Goal: Unclear

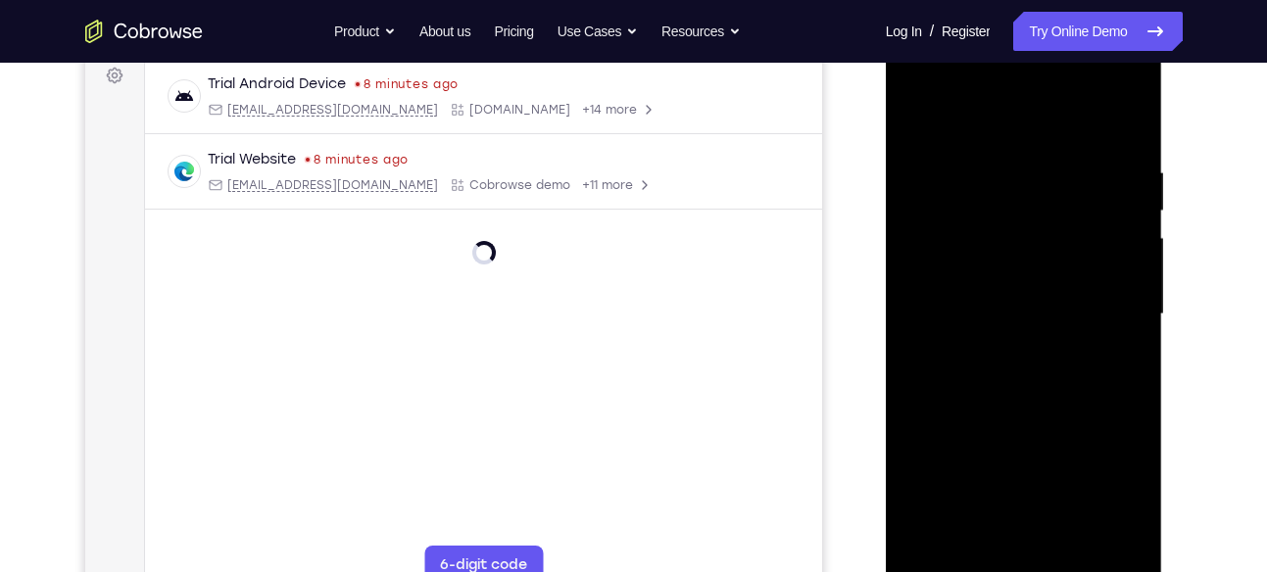
scroll to position [343, 0]
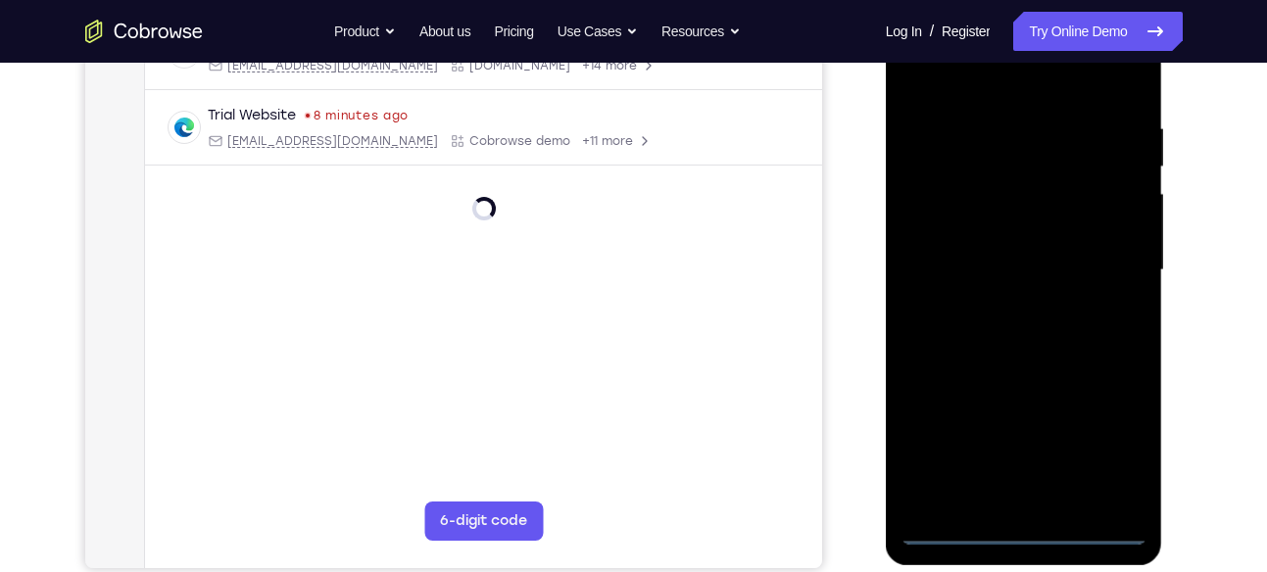
click at [1030, 519] on div at bounding box center [1024, 270] width 247 height 549
click at [1024, 527] on div at bounding box center [1024, 270] width 247 height 549
click at [1104, 445] on div at bounding box center [1024, 270] width 247 height 549
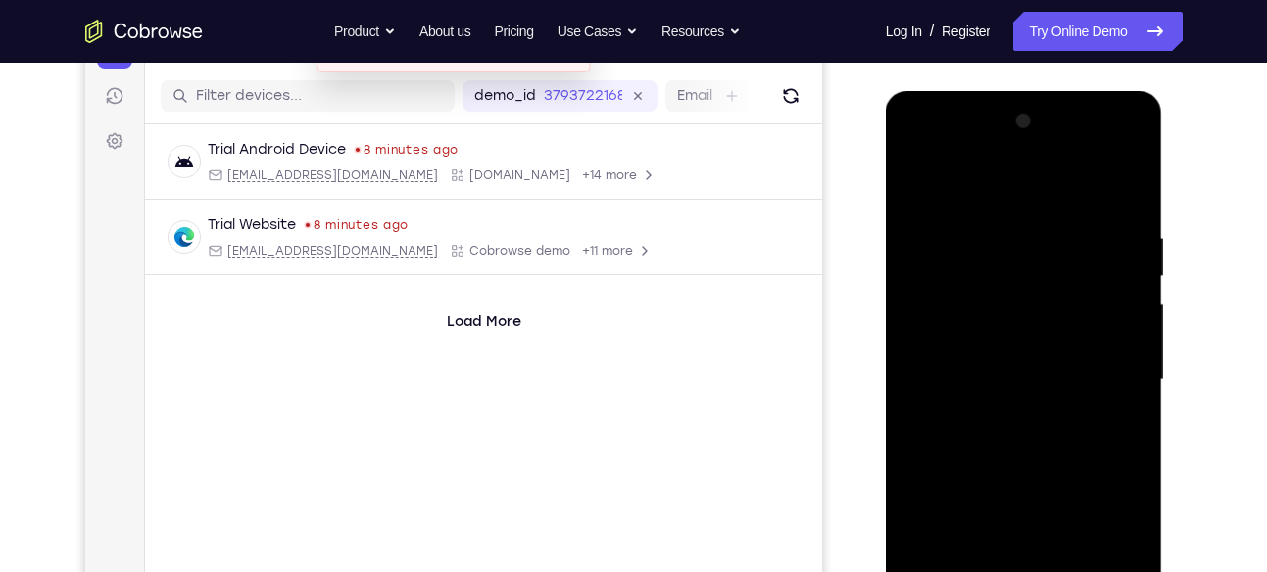
scroll to position [235, 0]
click at [966, 184] on div at bounding box center [1024, 378] width 247 height 549
click at [943, 327] on div at bounding box center [1024, 378] width 247 height 549
click at [927, 382] on div at bounding box center [1024, 378] width 247 height 549
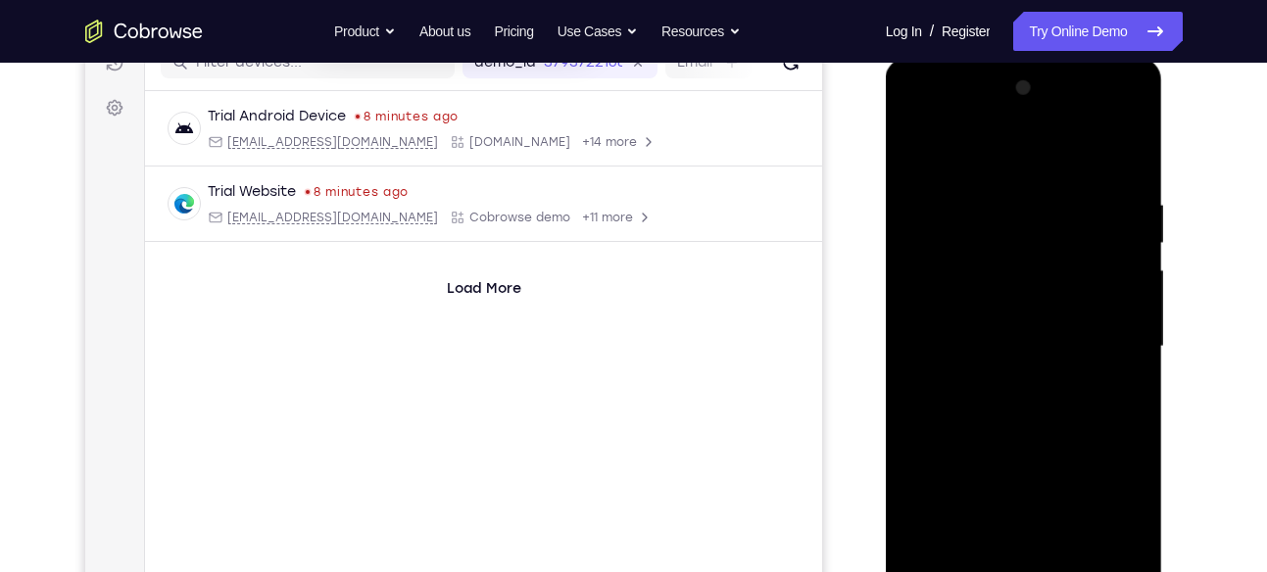
scroll to position [268, 0]
click at [944, 332] on div at bounding box center [1024, 346] width 247 height 549
click at [962, 366] on div at bounding box center [1024, 346] width 247 height 549
click at [1102, 112] on div at bounding box center [1024, 346] width 247 height 549
click at [911, 122] on div at bounding box center [1024, 346] width 247 height 549
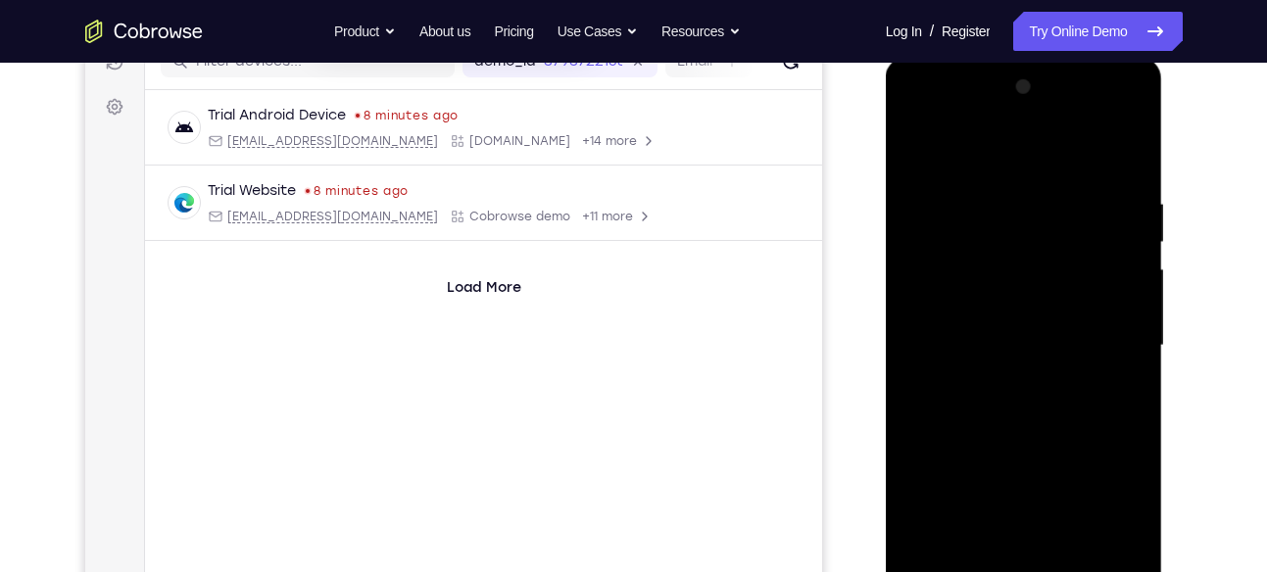
click at [1106, 342] on div at bounding box center [1024, 346] width 247 height 549
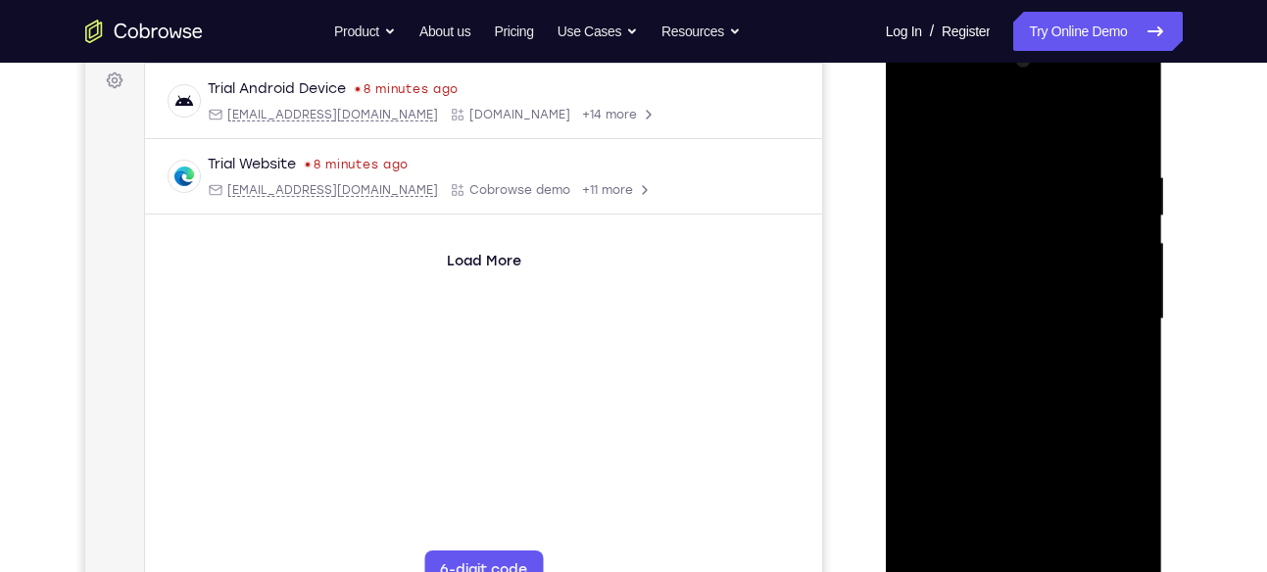
click at [1001, 359] on div at bounding box center [1024, 319] width 247 height 549
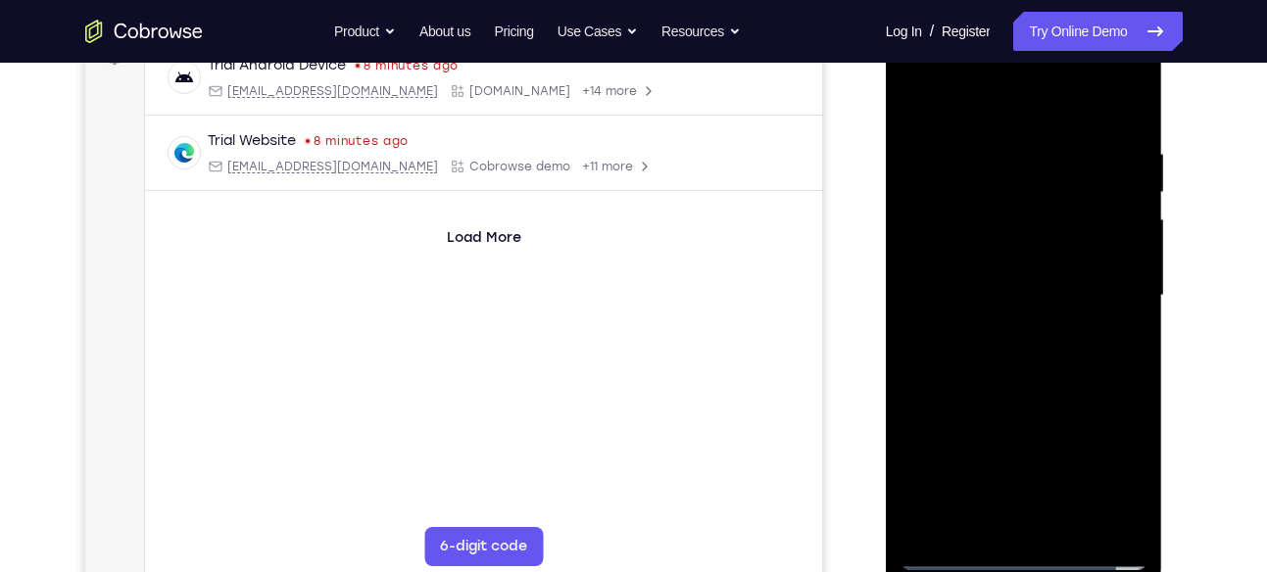
scroll to position [318, 0]
click at [1037, 391] on div at bounding box center [1024, 295] width 247 height 549
click at [1004, 280] on div at bounding box center [1024, 295] width 247 height 549
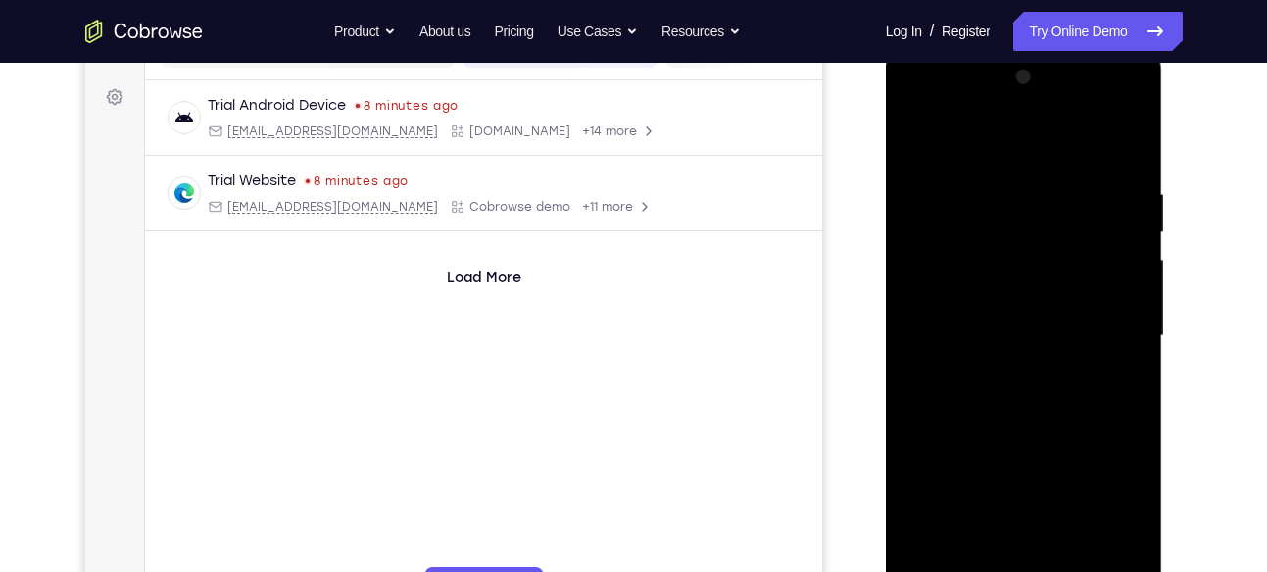
scroll to position [275, 0]
click at [1008, 275] on div at bounding box center [1024, 338] width 247 height 549
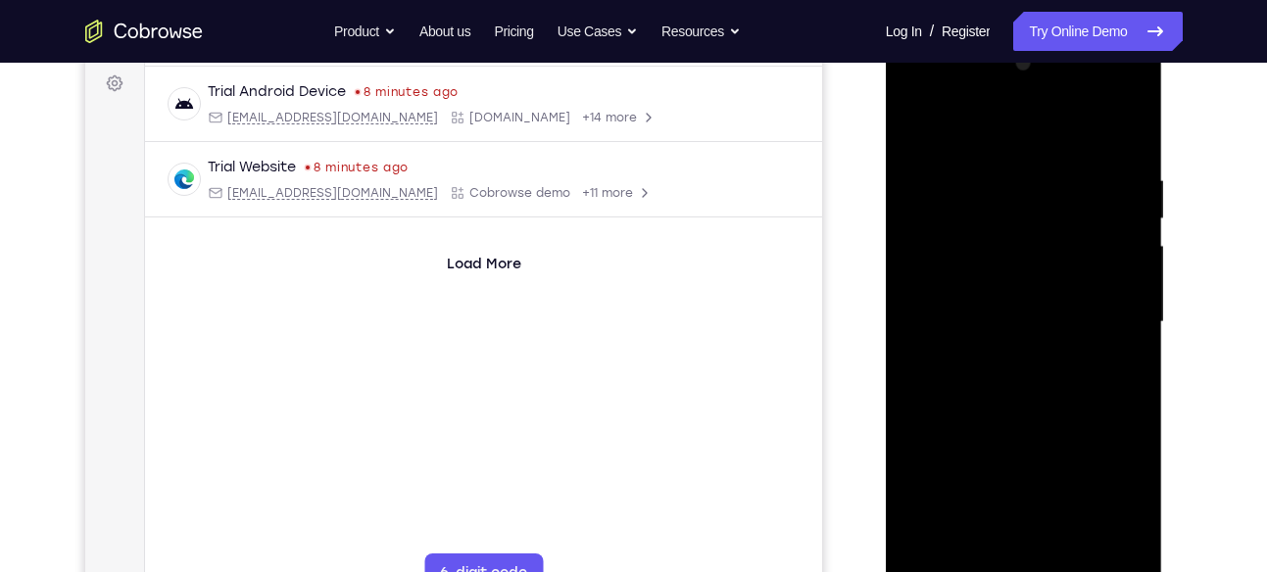
click at [954, 234] on div at bounding box center [1024, 322] width 247 height 549
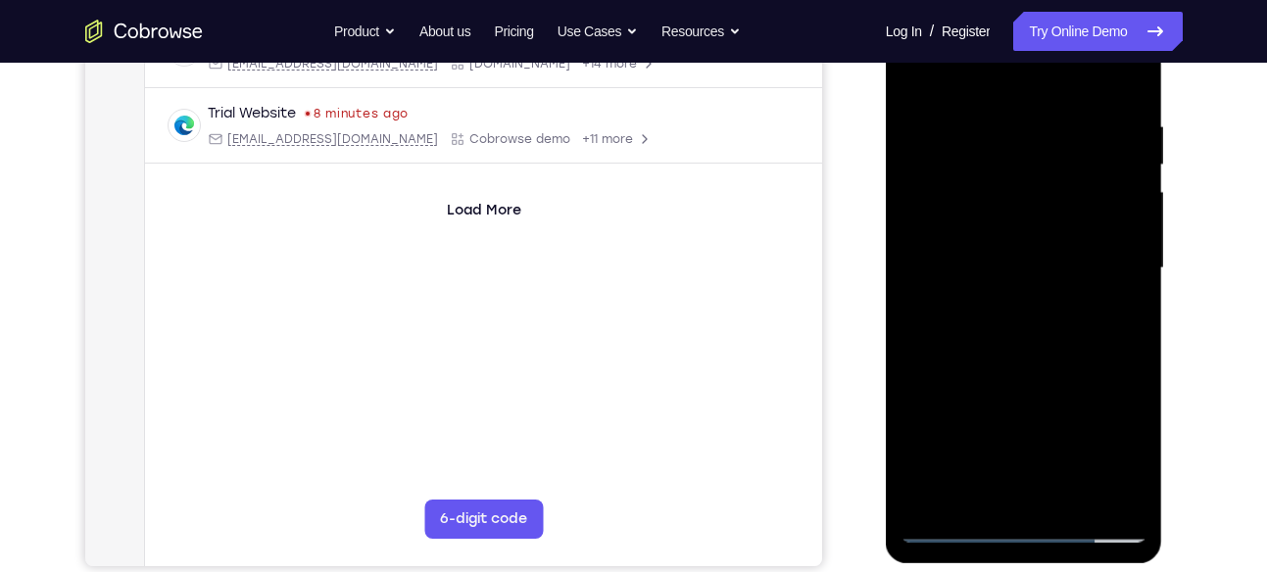
scroll to position [346, 0]
click at [1123, 98] on div at bounding box center [1024, 267] width 247 height 549
click at [1133, 69] on div at bounding box center [1024, 267] width 247 height 549
click at [959, 180] on div at bounding box center [1024, 267] width 247 height 549
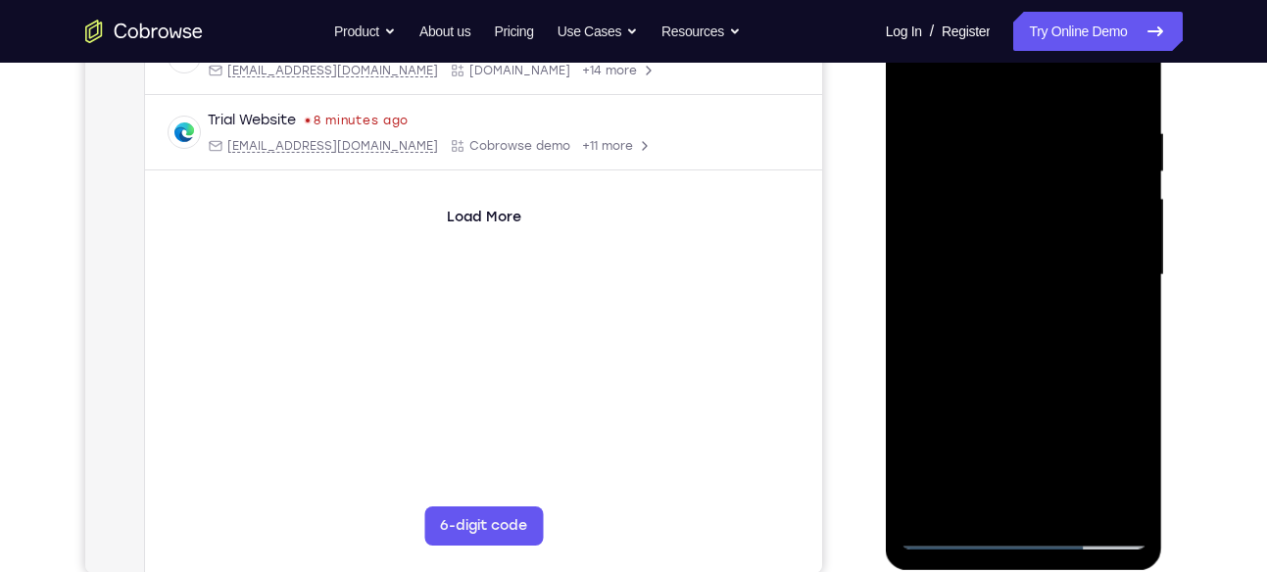
click at [918, 81] on div at bounding box center [1024, 275] width 247 height 549
click at [1019, 121] on div at bounding box center [1024, 275] width 247 height 549
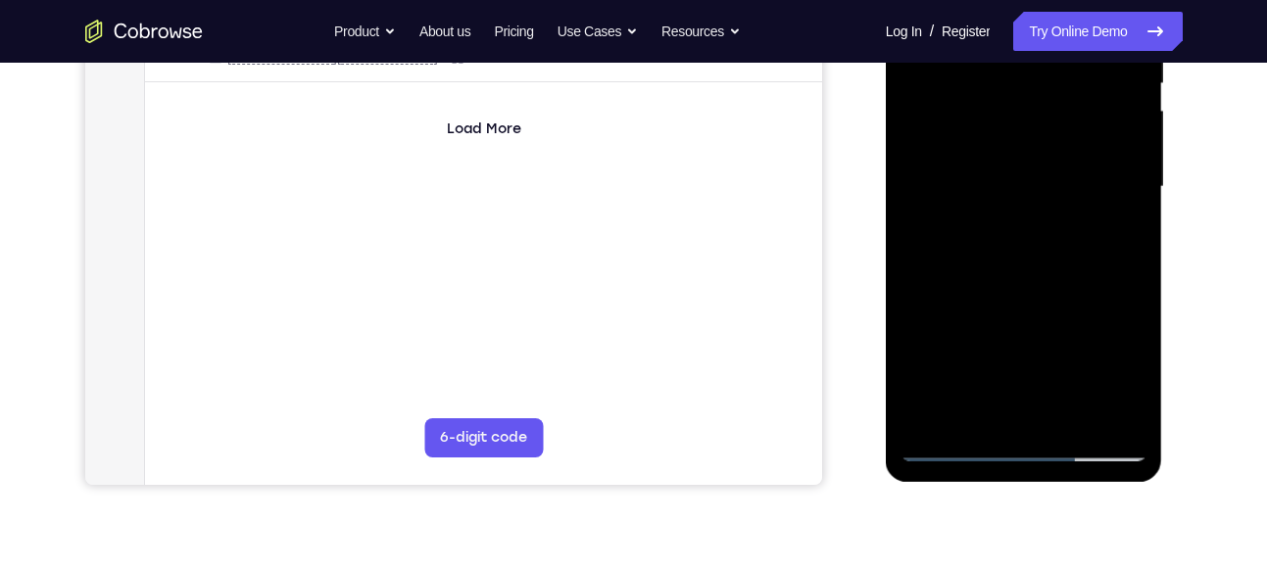
scroll to position [425, 0]
click at [936, 398] on div at bounding box center [1024, 188] width 247 height 549
click at [933, 412] on div at bounding box center [1024, 188] width 247 height 549
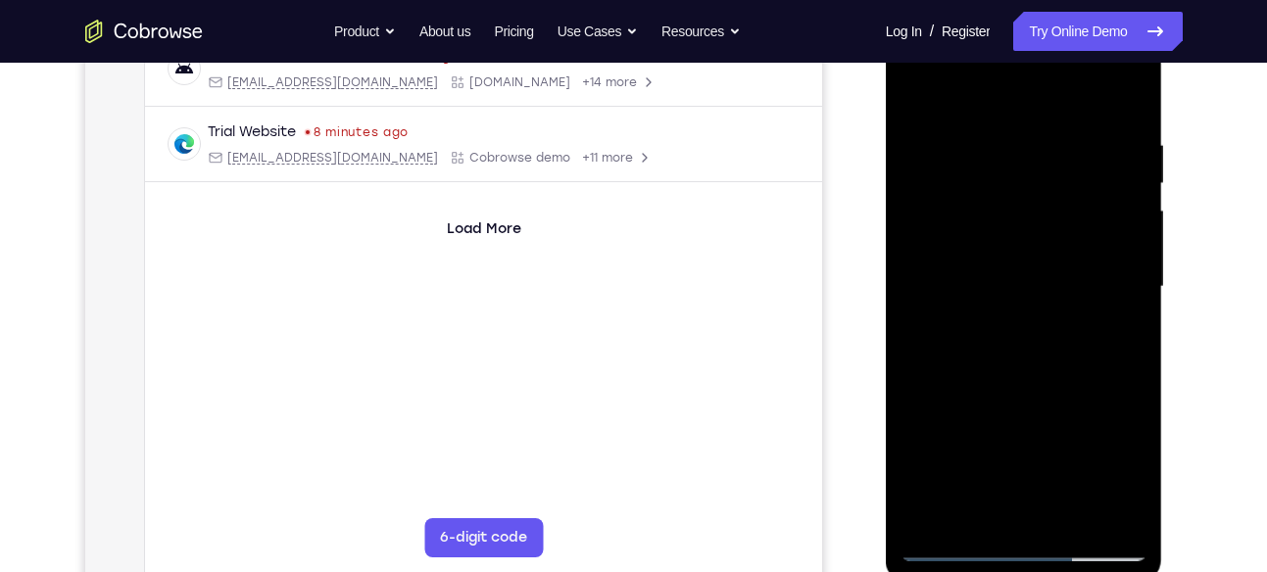
scroll to position [318, 0]
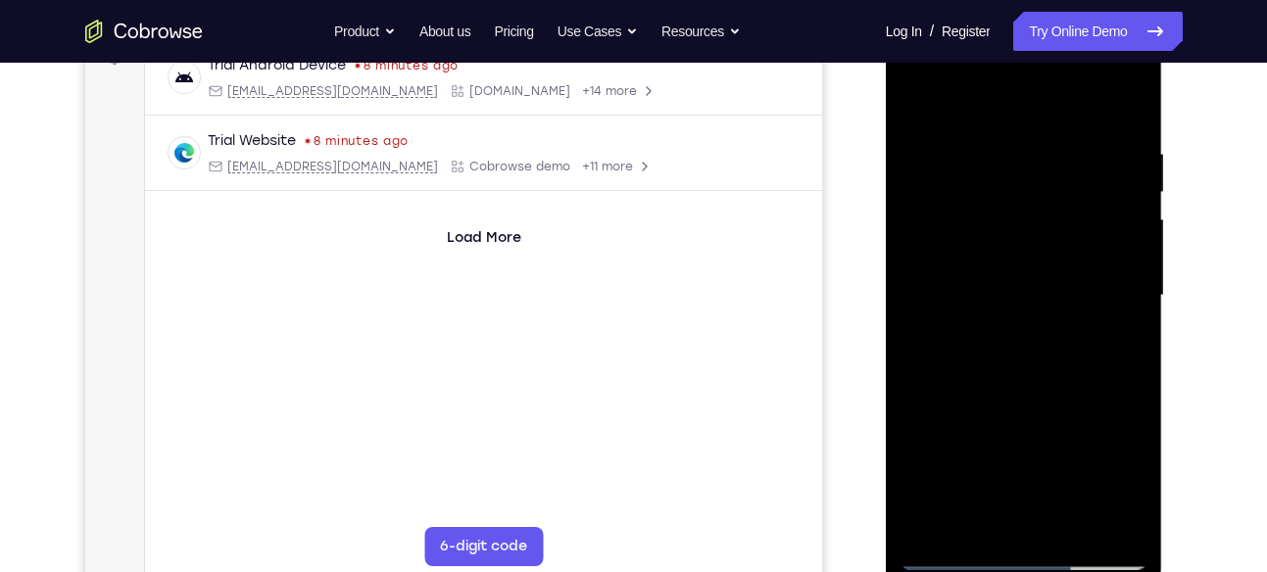
click at [1001, 154] on div at bounding box center [1024, 296] width 247 height 549
click at [1126, 260] on div at bounding box center [1024, 296] width 247 height 549
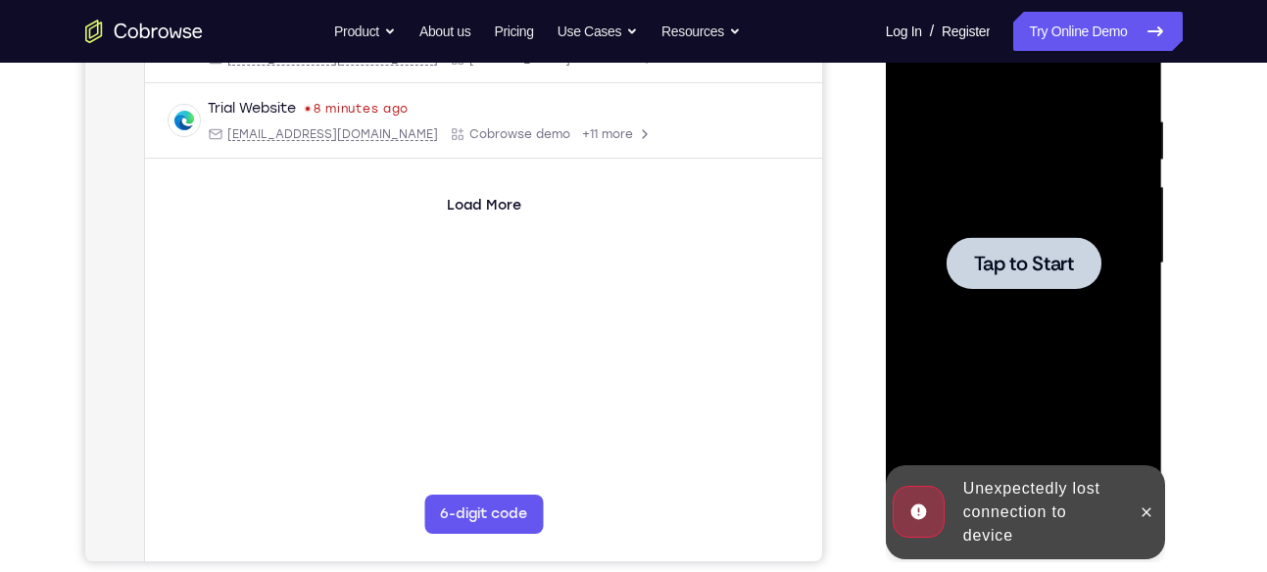
scroll to position [346, 0]
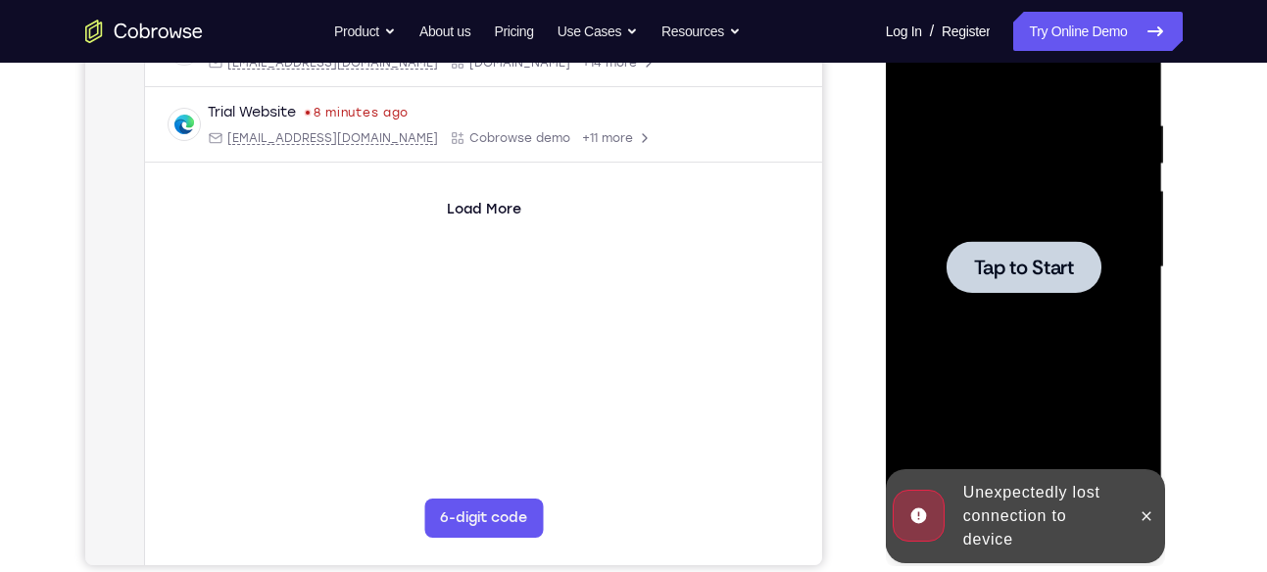
click at [1034, 238] on div at bounding box center [1024, 267] width 247 height 549
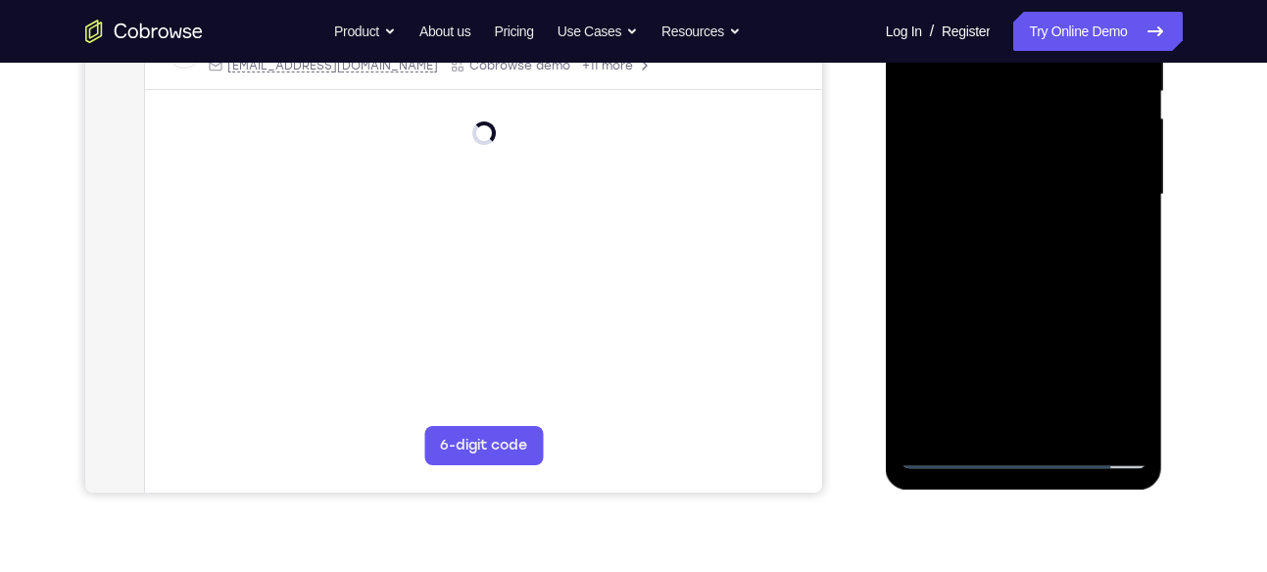
scroll to position [451, 0]
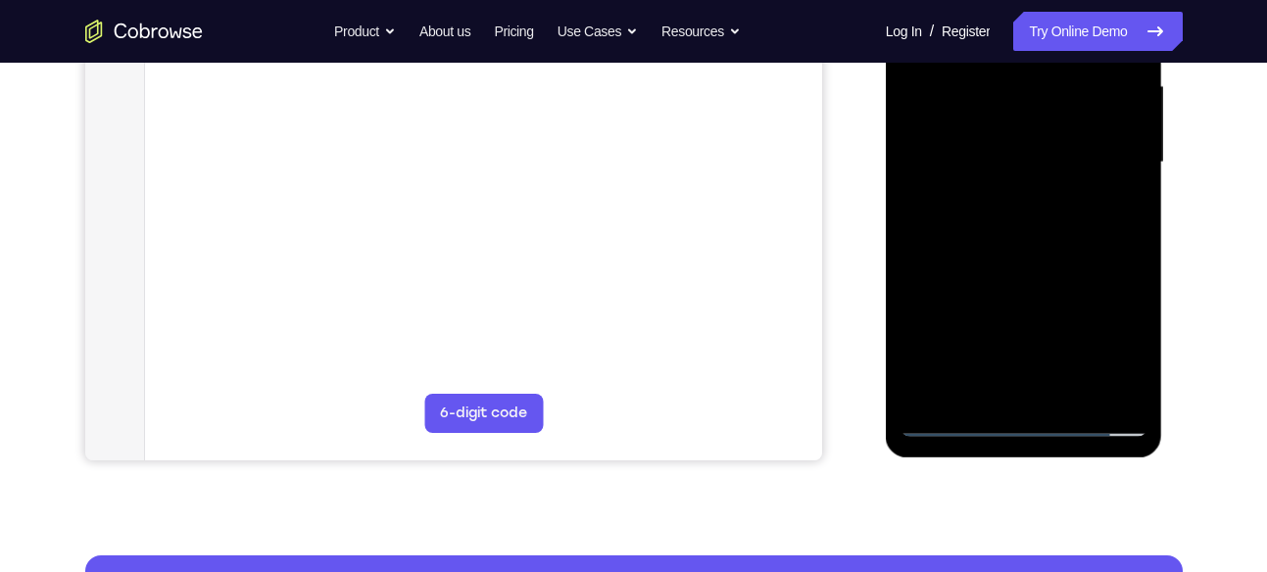
click at [1013, 422] on div at bounding box center [1024, 162] width 247 height 549
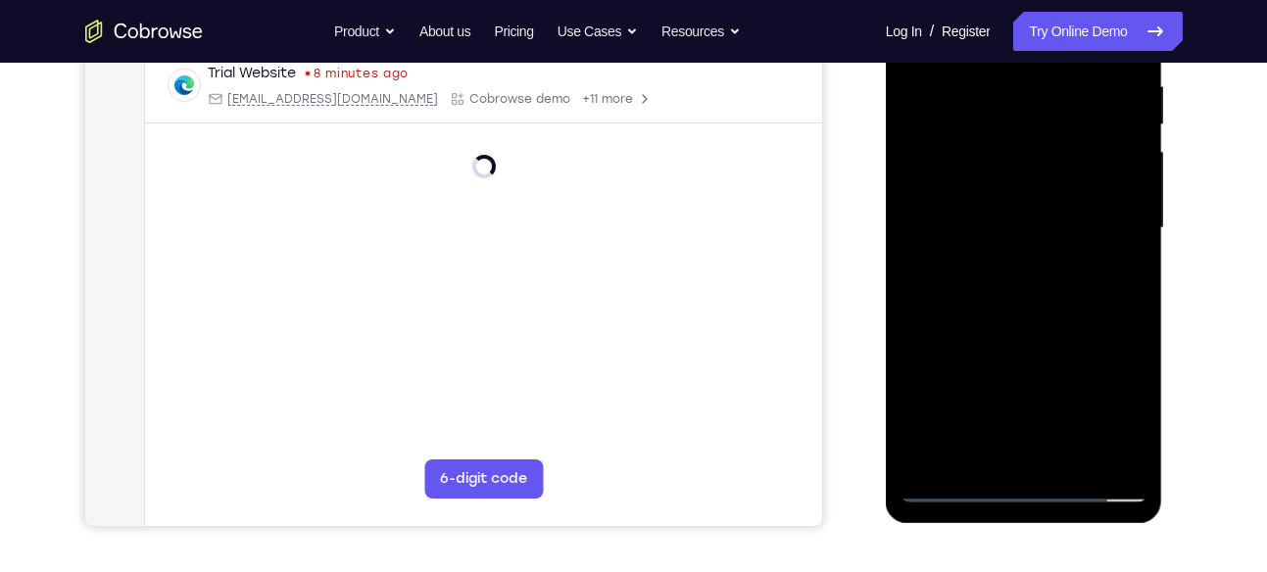
click at [1119, 415] on div at bounding box center [1024, 228] width 247 height 549
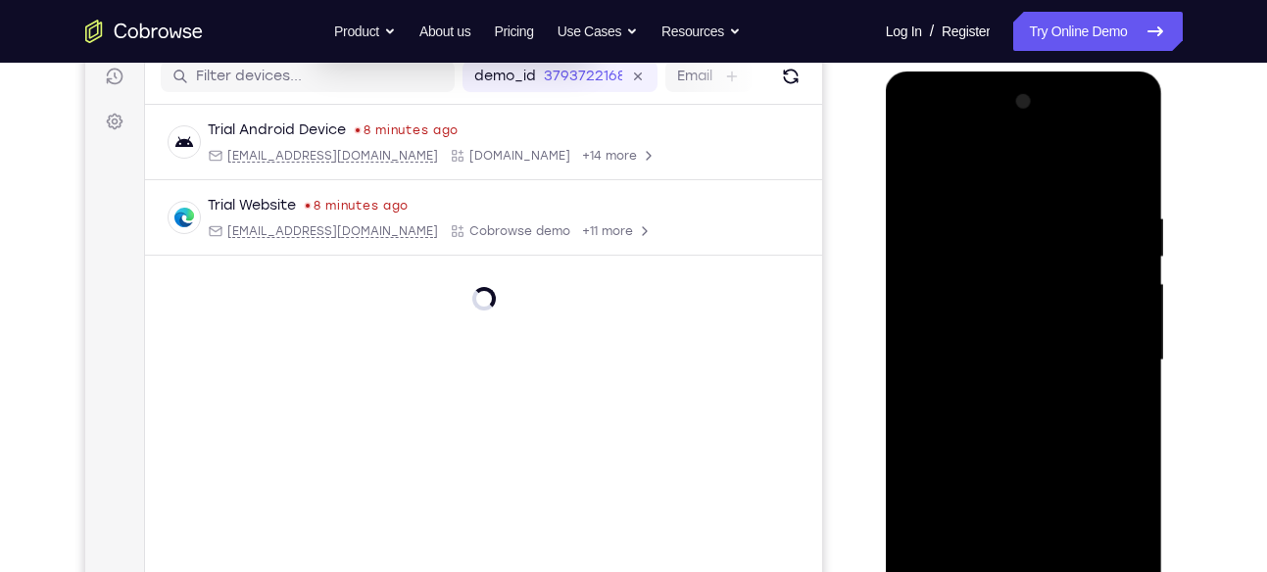
scroll to position [251, 0]
click at [967, 174] on div at bounding box center [1024, 362] width 247 height 549
click at [940, 299] on div at bounding box center [1024, 362] width 247 height 549
click at [938, 365] on div at bounding box center [1024, 362] width 247 height 549
click at [947, 347] on div at bounding box center [1024, 362] width 247 height 549
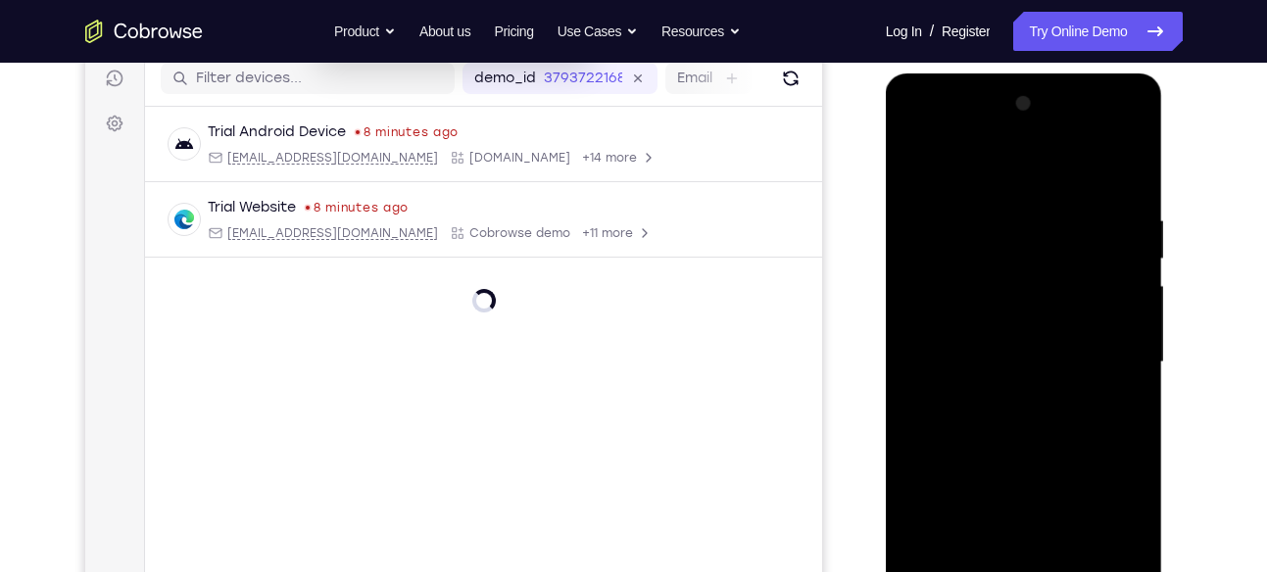
click at [968, 392] on div at bounding box center [1024, 362] width 247 height 549
click at [1107, 134] on div at bounding box center [1024, 362] width 247 height 549
click at [910, 134] on div at bounding box center [1024, 362] width 247 height 549
click at [1102, 348] on div at bounding box center [1024, 362] width 247 height 549
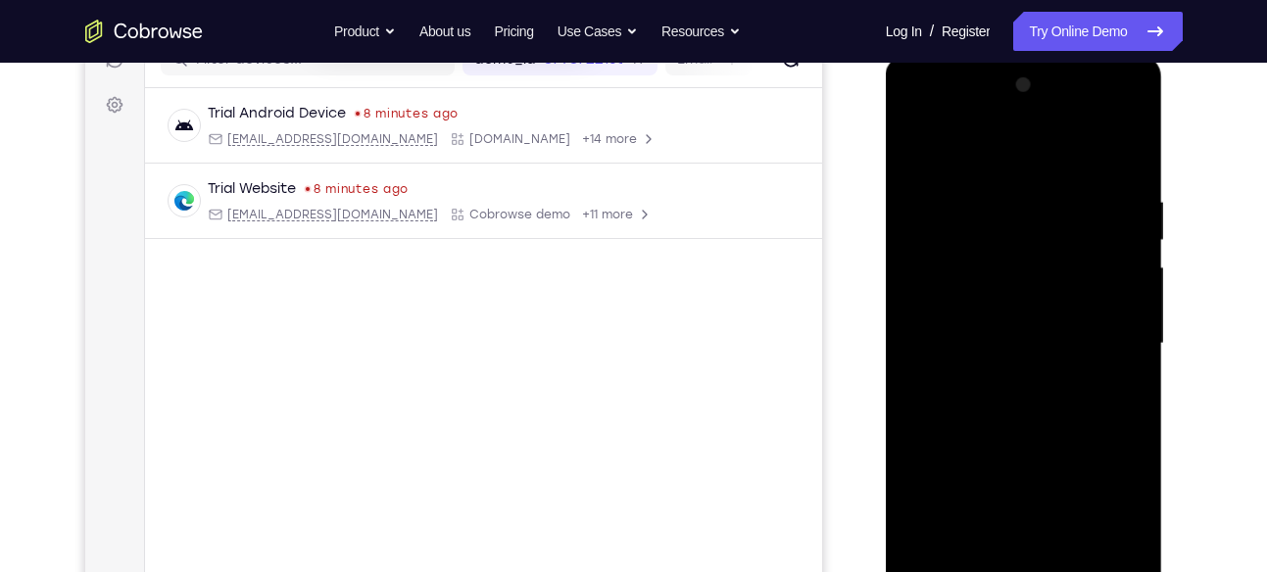
scroll to position [315, 0]
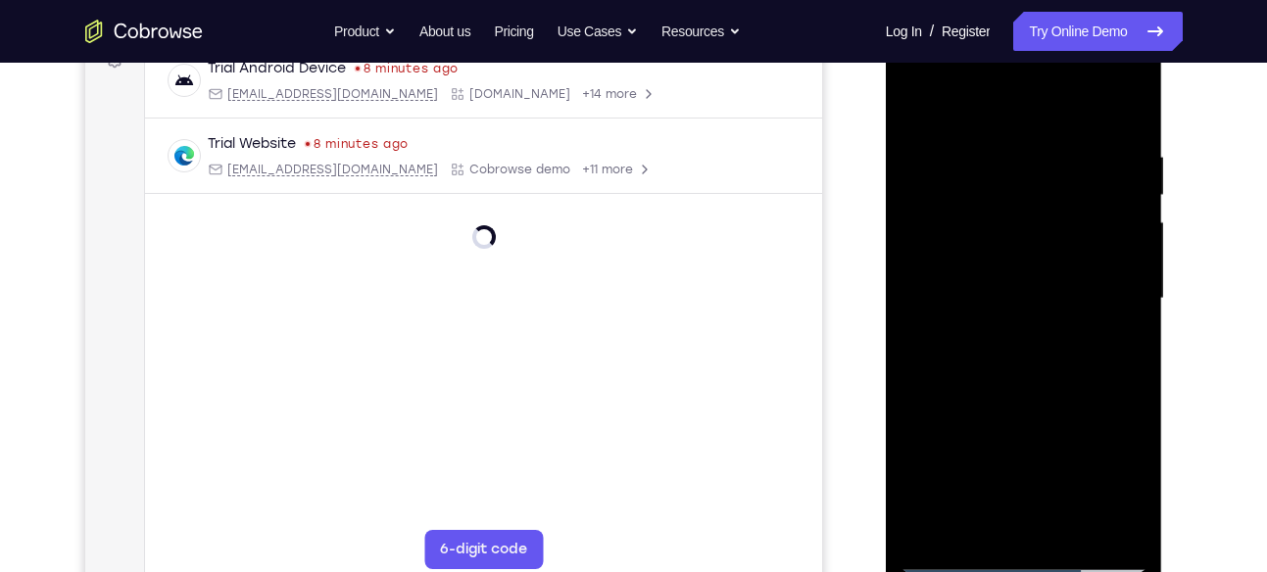
click at [1001, 330] on div at bounding box center [1024, 298] width 247 height 549
click at [983, 197] on div at bounding box center [1024, 298] width 247 height 549
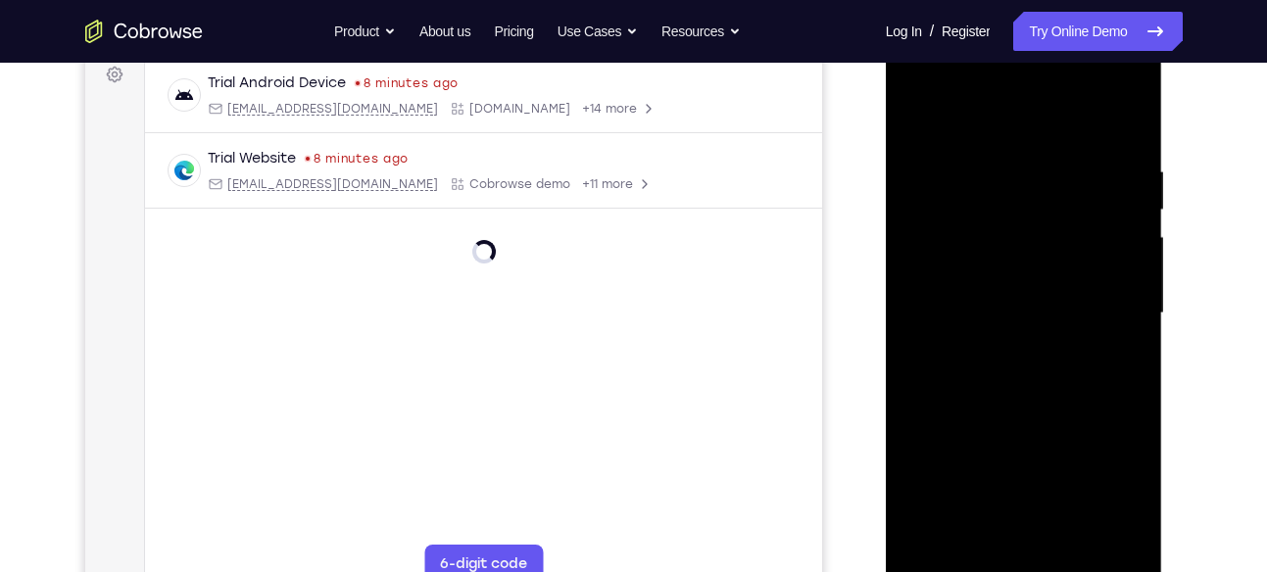
scroll to position [301, 0]
click at [996, 164] on div at bounding box center [1024, 312] width 247 height 549
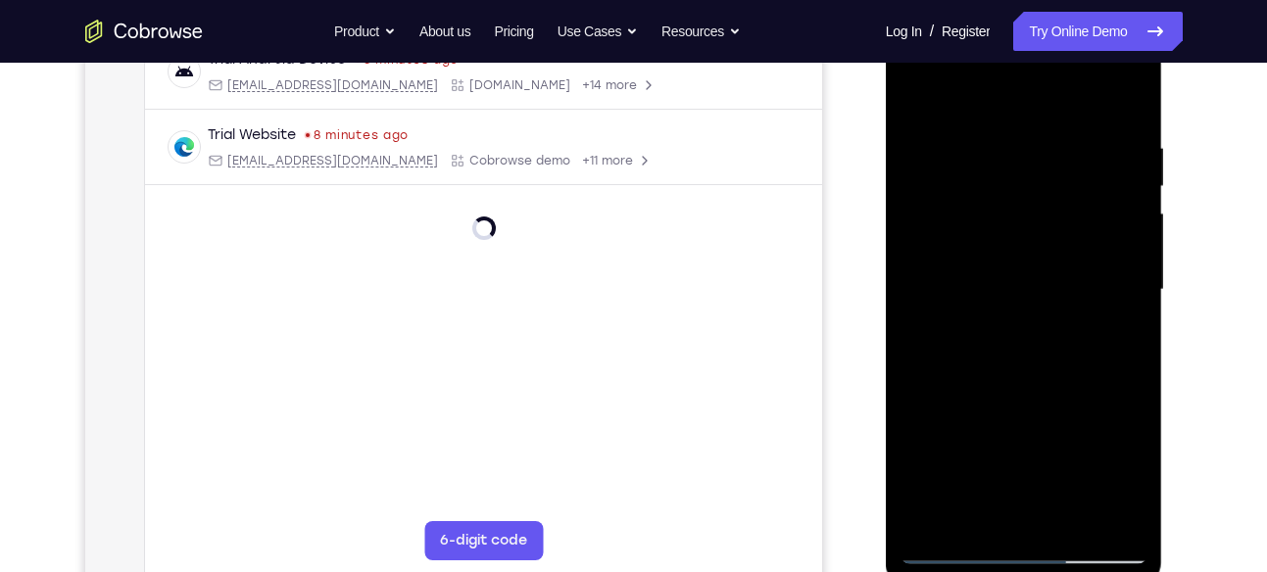
click at [1120, 275] on div at bounding box center [1024, 290] width 247 height 549
click at [1126, 281] on div at bounding box center [1024, 290] width 247 height 549
click at [1122, 107] on div at bounding box center [1024, 290] width 247 height 549
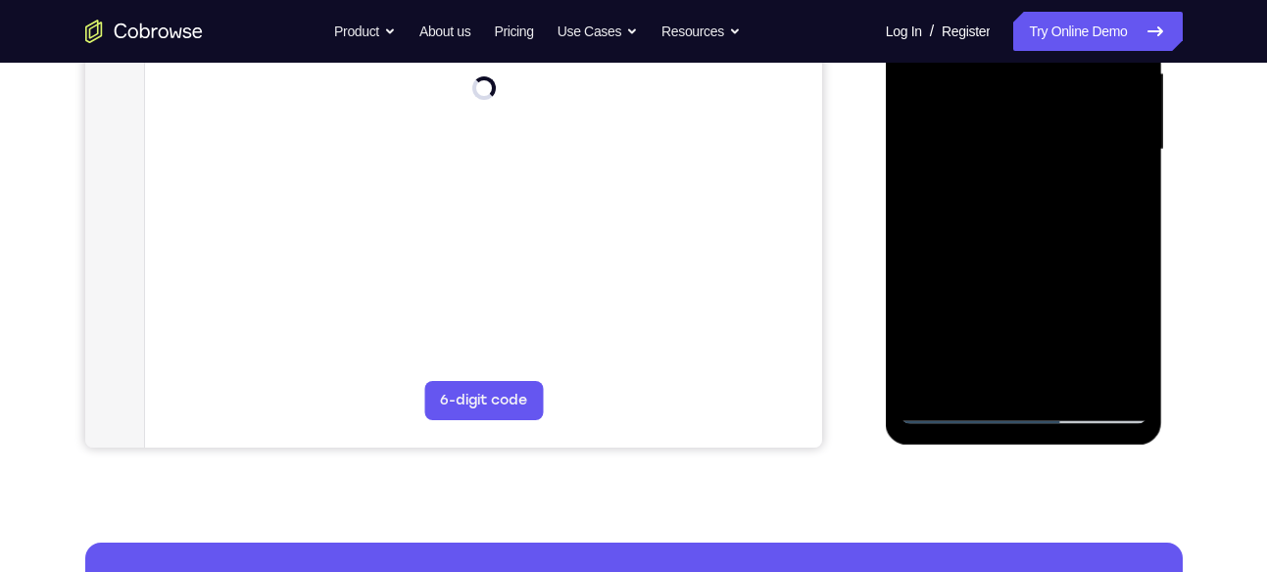
scroll to position [465, 0]
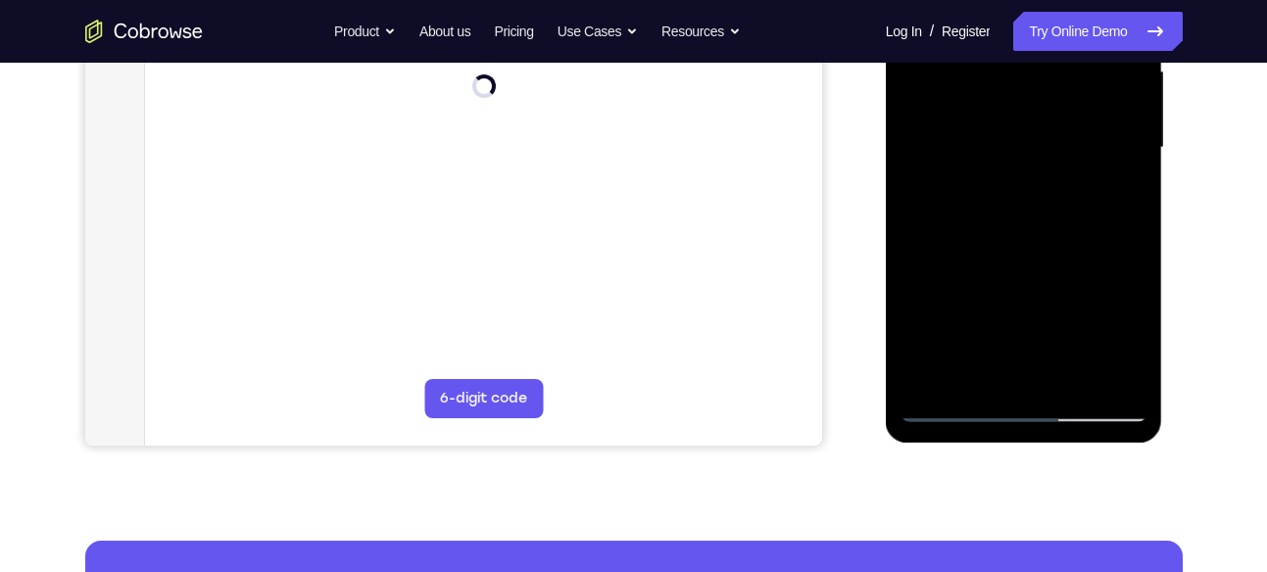
click at [1070, 375] on div at bounding box center [1024, 148] width 247 height 549
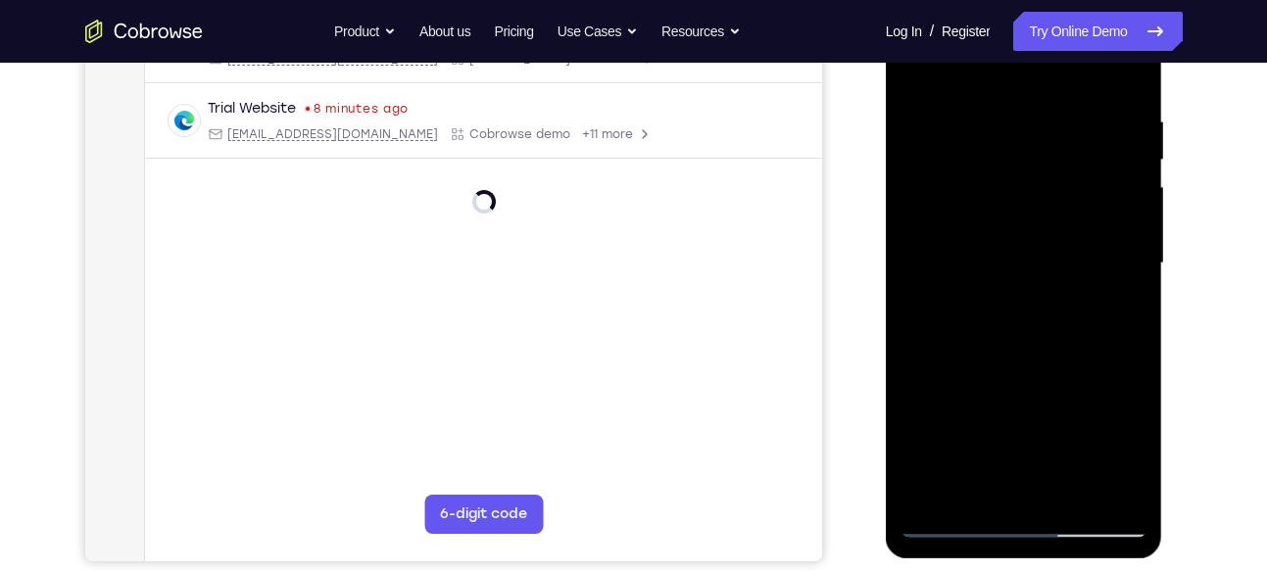
scroll to position [318, 0]
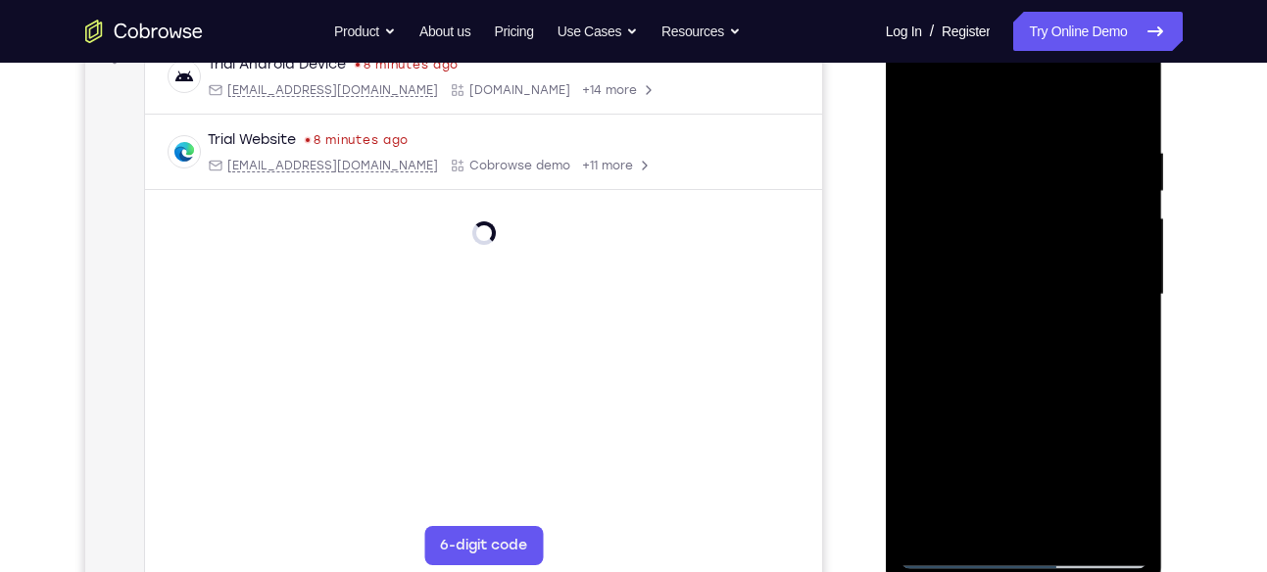
click at [1000, 396] on div at bounding box center [1024, 295] width 247 height 549
click at [919, 93] on div at bounding box center [1024, 295] width 247 height 549
click at [1128, 89] on div at bounding box center [1024, 295] width 247 height 549
click at [1020, 206] on div at bounding box center [1024, 295] width 247 height 549
click at [922, 107] on div at bounding box center [1024, 295] width 247 height 549
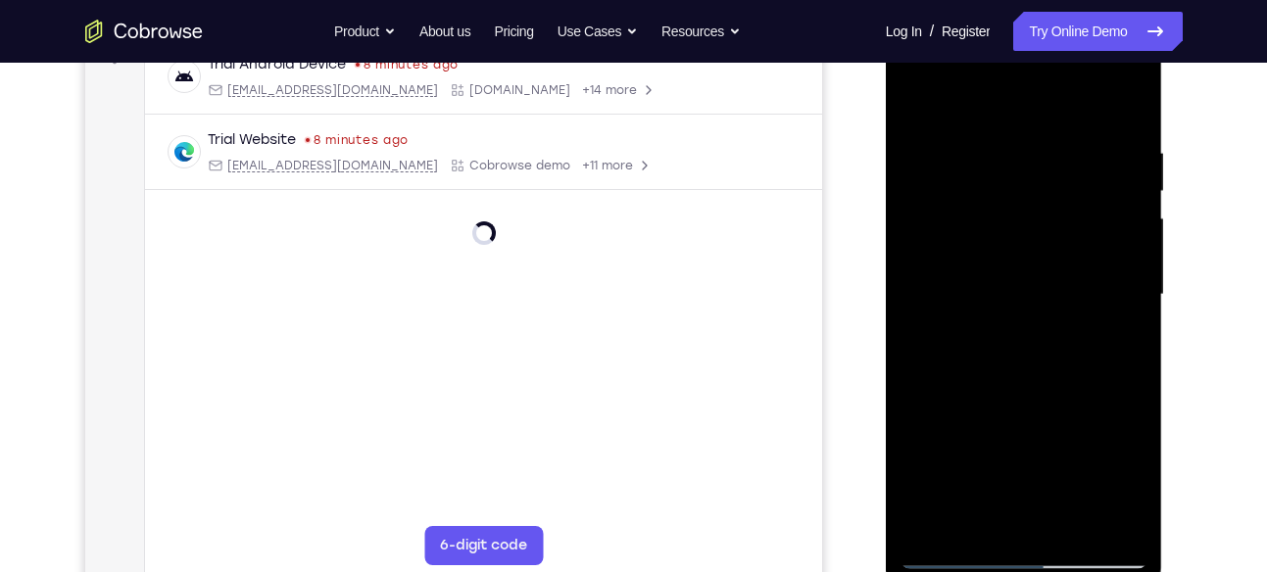
click at [909, 89] on div at bounding box center [1024, 295] width 247 height 549
click at [1122, 102] on div at bounding box center [1024, 295] width 247 height 549
click at [1051, 131] on div at bounding box center [1024, 295] width 247 height 549
drag, startPoint x: 985, startPoint y: 357, endPoint x: 980, endPoint y: 198, distance: 158.8
click at [980, 198] on div at bounding box center [1024, 295] width 247 height 549
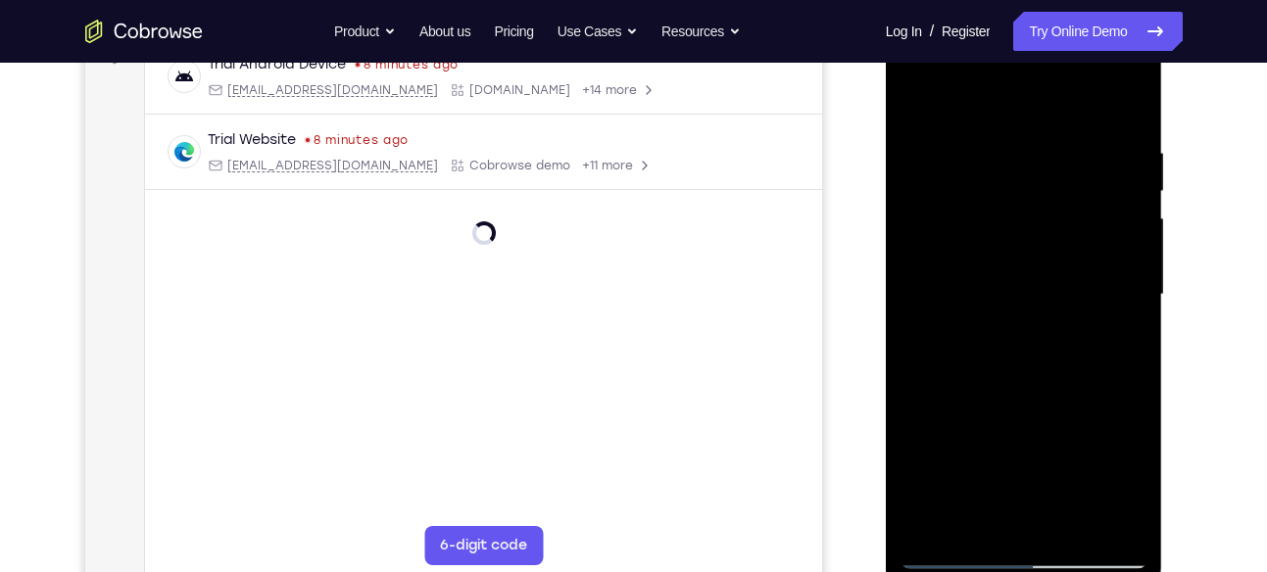
drag, startPoint x: 984, startPoint y: 364, endPoint x: 962, endPoint y: 152, distance: 212.8
click at [962, 152] on div at bounding box center [1024, 295] width 247 height 549
drag, startPoint x: 962, startPoint y: 152, endPoint x: 963, endPoint y: 350, distance: 198.0
click at [963, 350] on div at bounding box center [1024, 295] width 247 height 549
drag, startPoint x: 993, startPoint y: 189, endPoint x: 981, endPoint y: 308, distance: 119.2
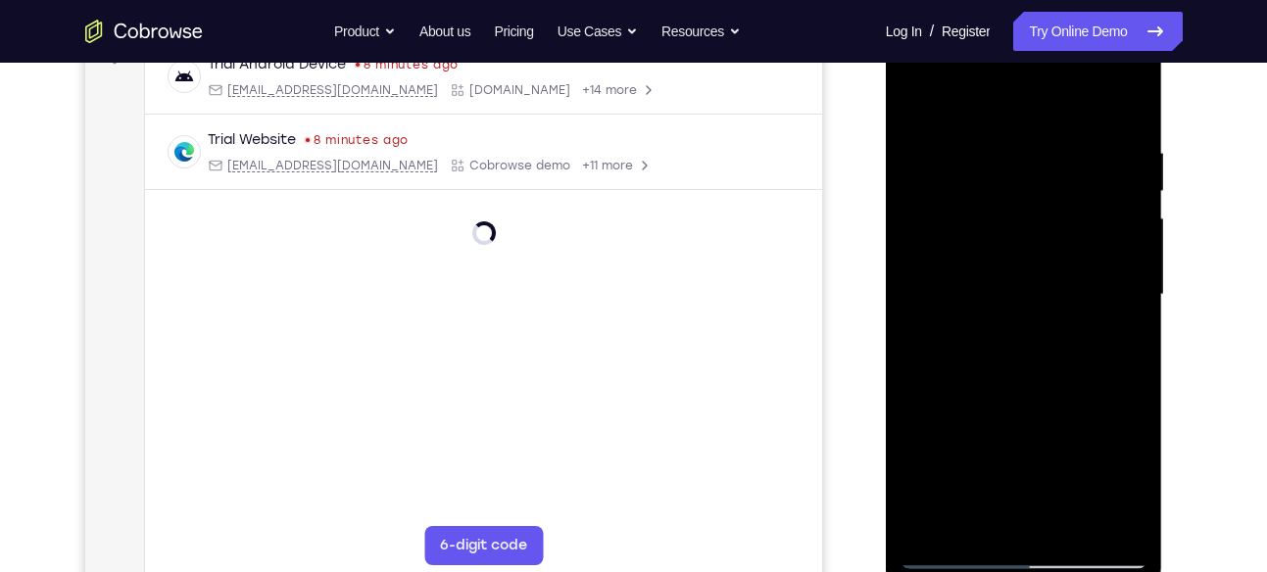
click at [981, 308] on div at bounding box center [1024, 295] width 247 height 549
click at [1051, 220] on div at bounding box center [1024, 295] width 247 height 549
click at [1052, 221] on div at bounding box center [1024, 295] width 247 height 549
click at [912, 87] on div at bounding box center [1024, 295] width 247 height 549
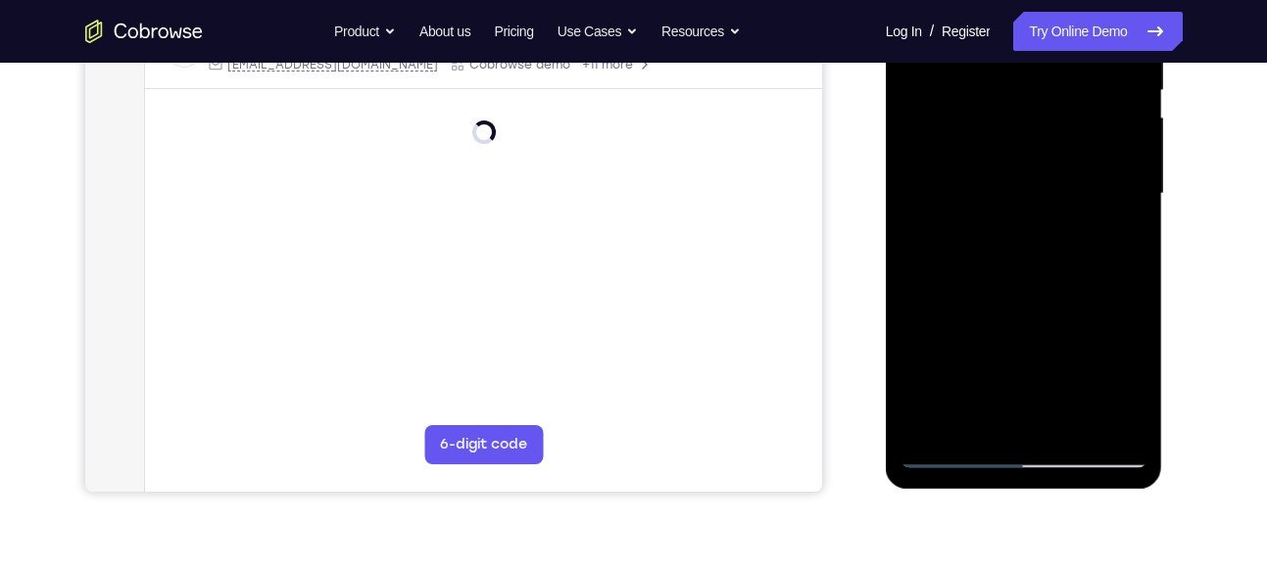
scroll to position [444, 0]
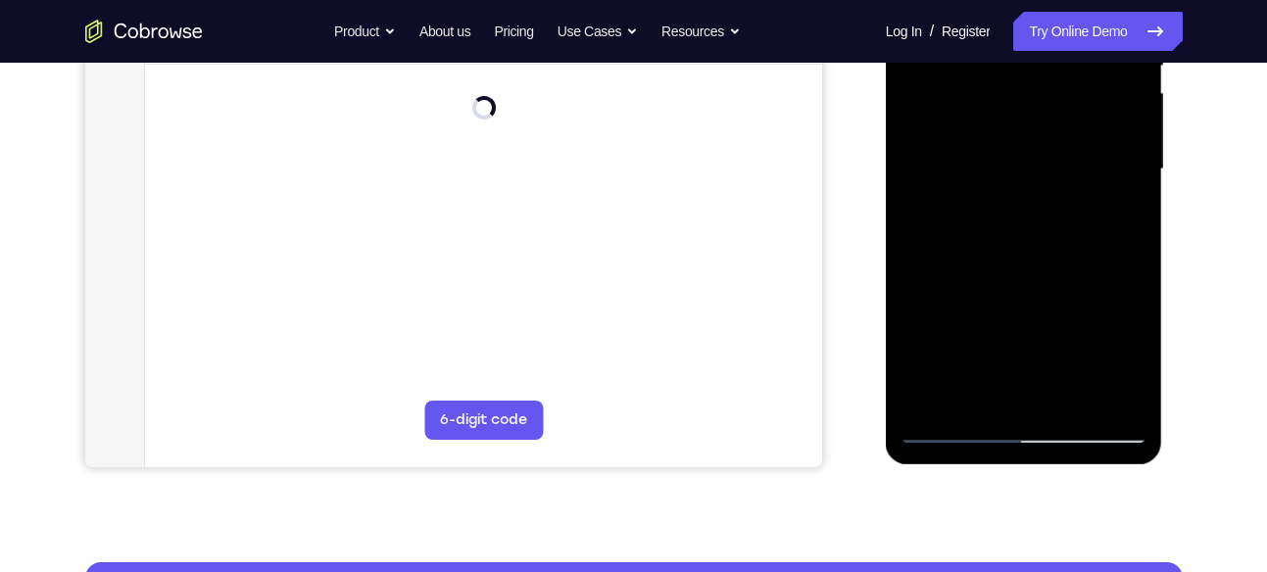
click at [928, 395] on div at bounding box center [1024, 169] width 247 height 549
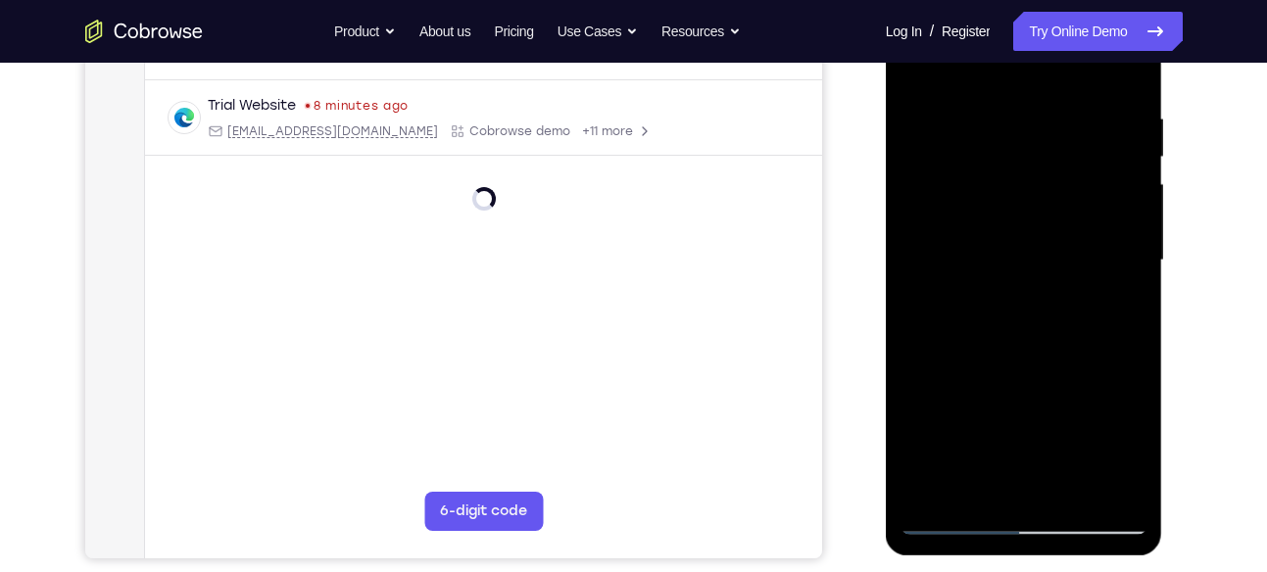
scroll to position [332, 0]
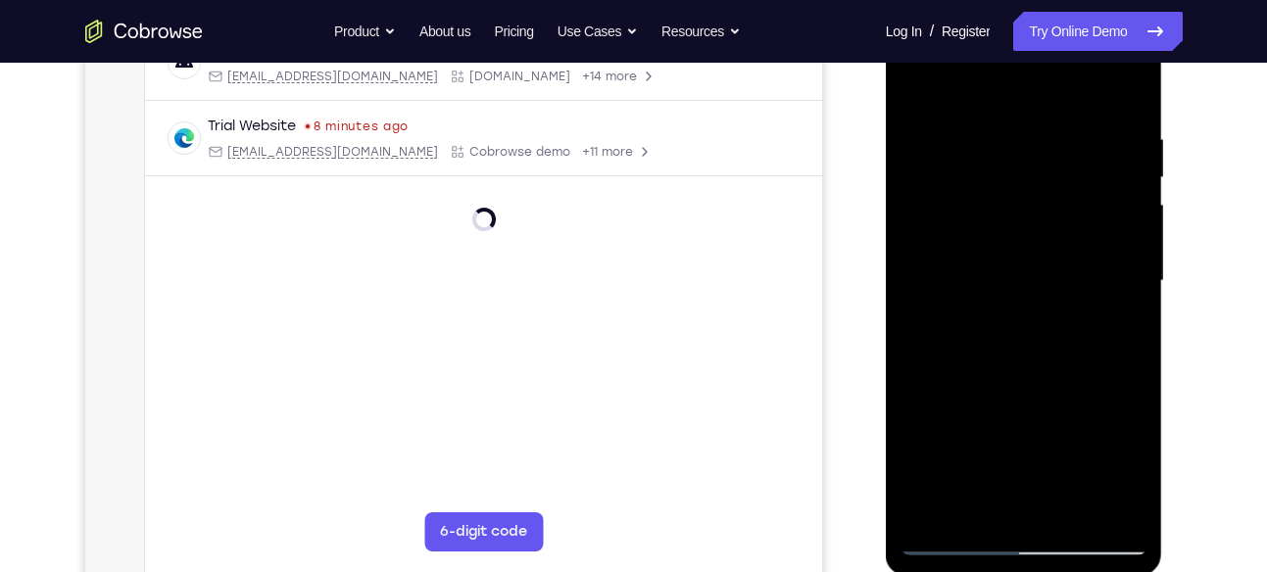
click at [1063, 130] on div at bounding box center [1024, 281] width 247 height 549
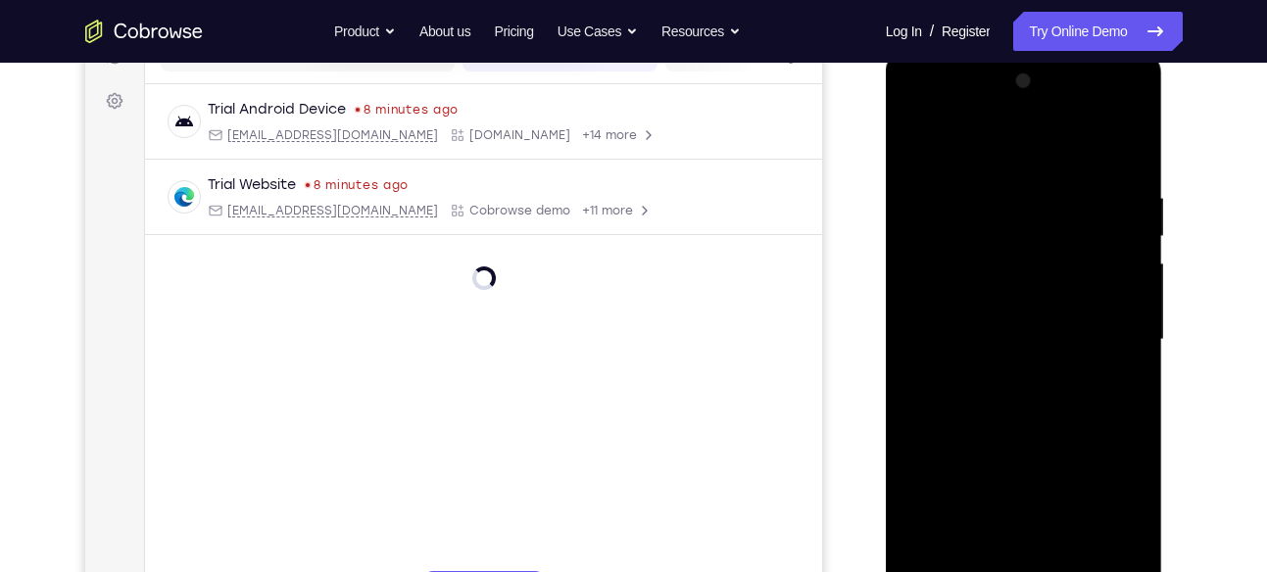
scroll to position [348, 0]
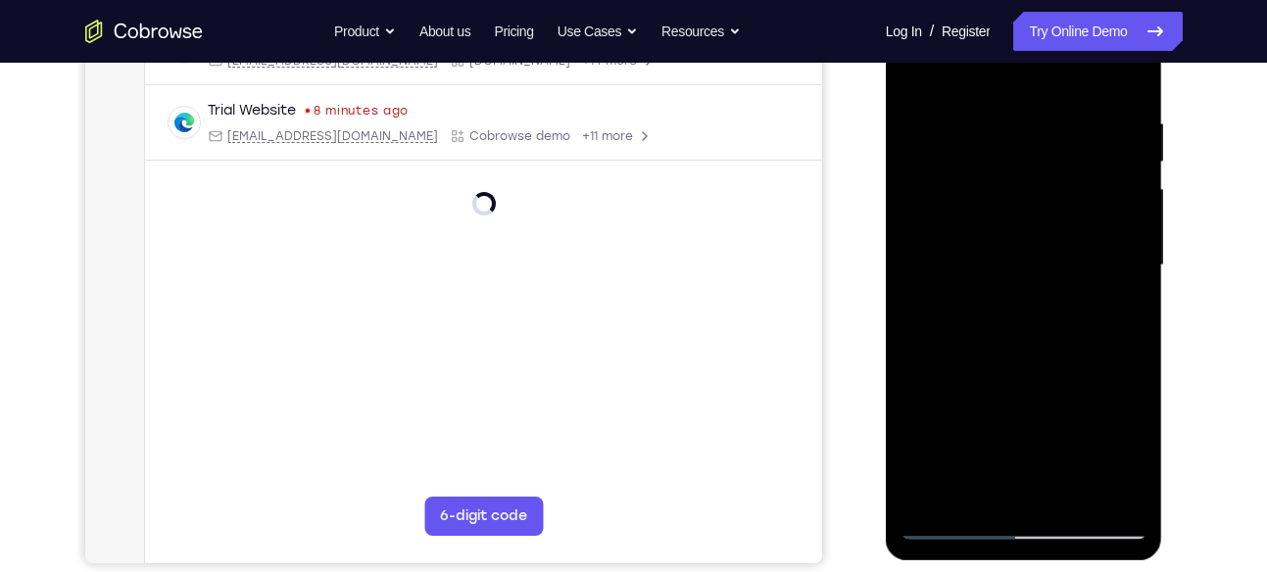
click at [1122, 284] on div at bounding box center [1024, 265] width 247 height 549
click at [1119, 79] on div at bounding box center [1024, 265] width 247 height 549
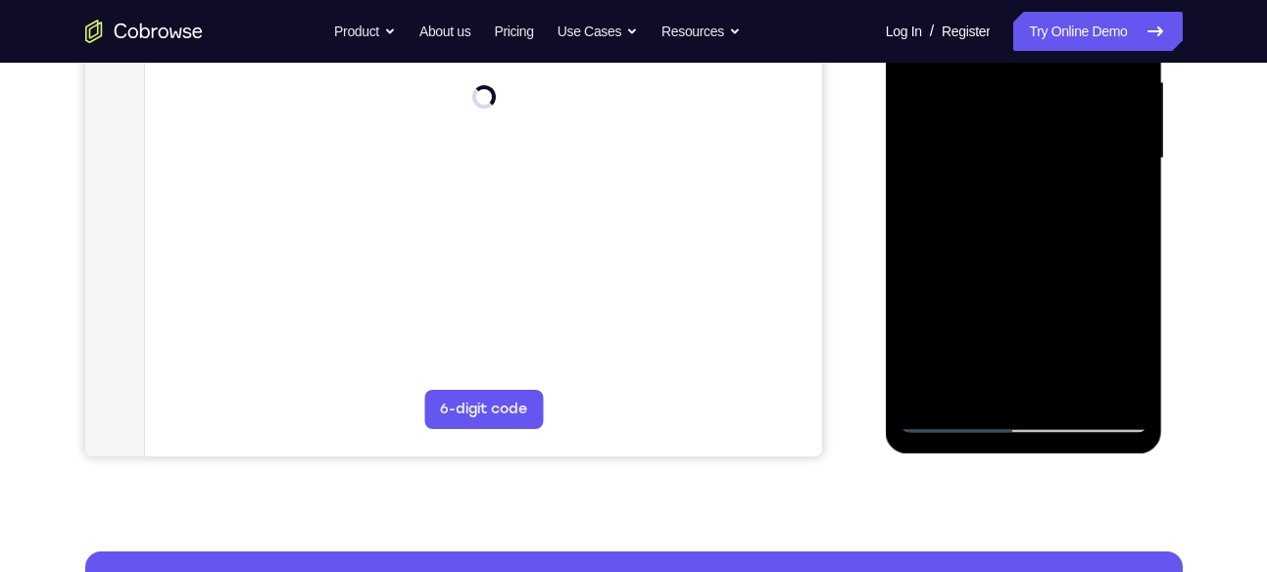
scroll to position [469, 0]
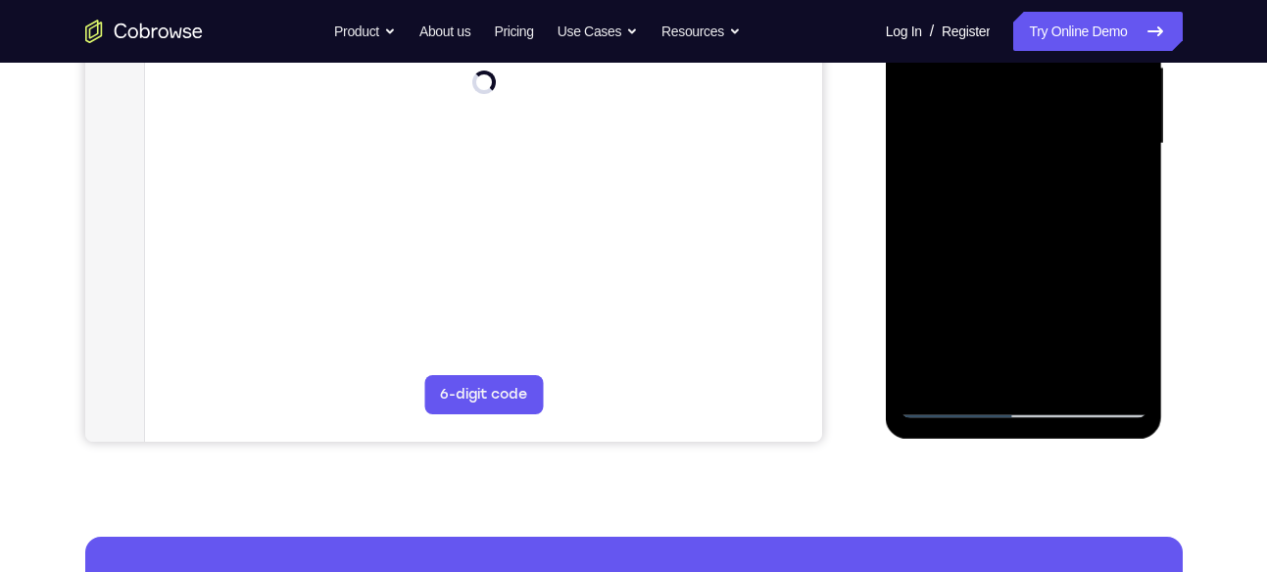
click at [1116, 377] on div at bounding box center [1024, 144] width 247 height 549
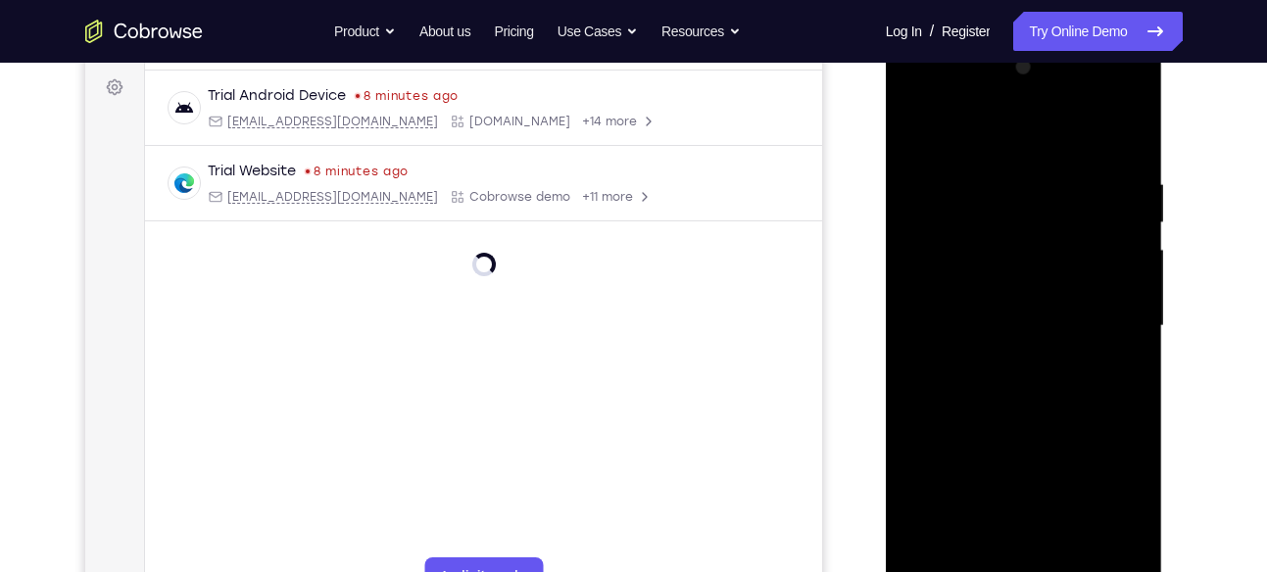
scroll to position [283, 0]
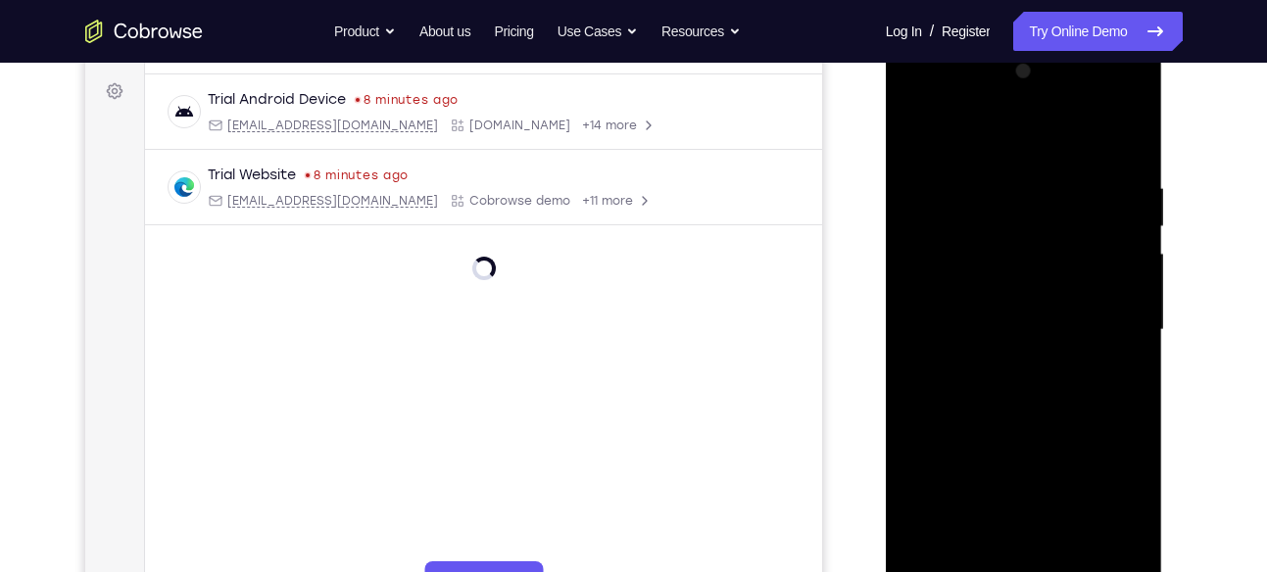
click at [915, 124] on div at bounding box center [1024, 330] width 247 height 549
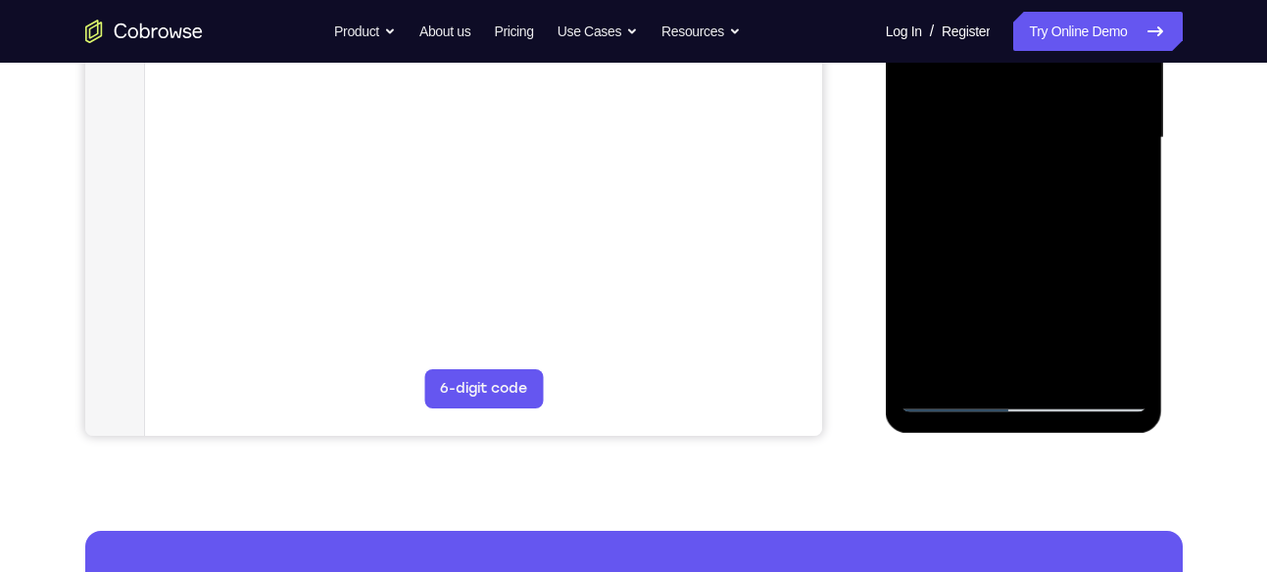
scroll to position [482, 0]
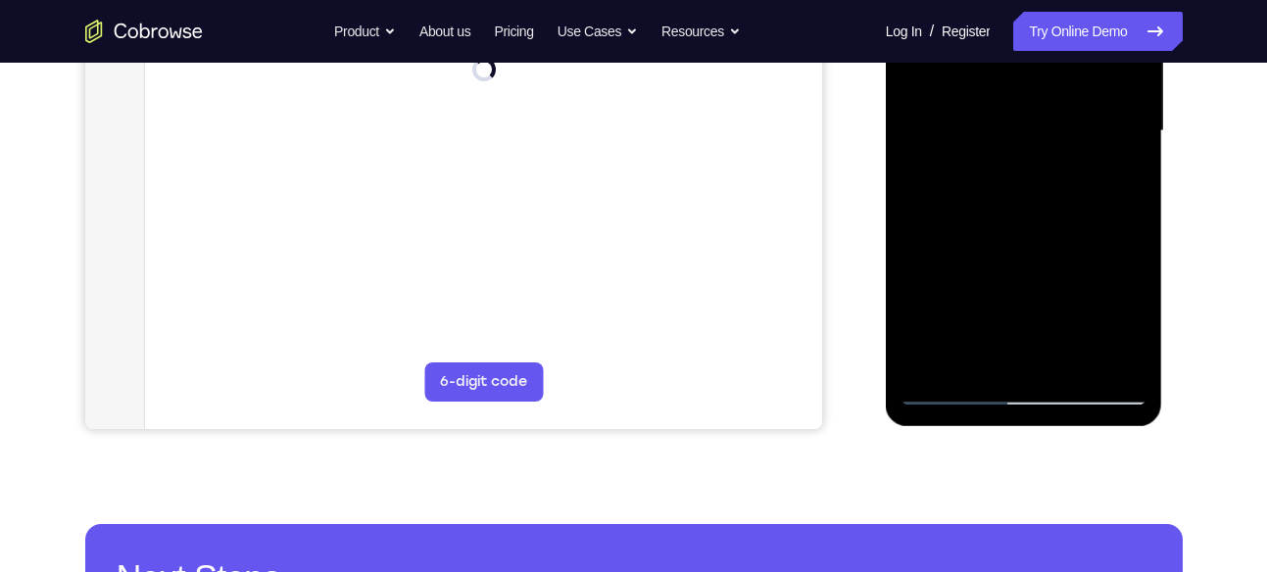
drag, startPoint x: 1015, startPoint y: 307, endPoint x: 1004, endPoint y: -74, distance: 381.4
click at [1004, 0] on div at bounding box center [1024, 131] width 247 height 549
drag, startPoint x: 993, startPoint y: 269, endPoint x: 978, endPoint y: 65, distance: 205.3
click at [978, 65] on div at bounding box center [1024, 131] width 247 height 549
drag, startPoint x: 960, startPoint y: 337, endPoint x: 972, endPoint y: 104, distance: 233.5
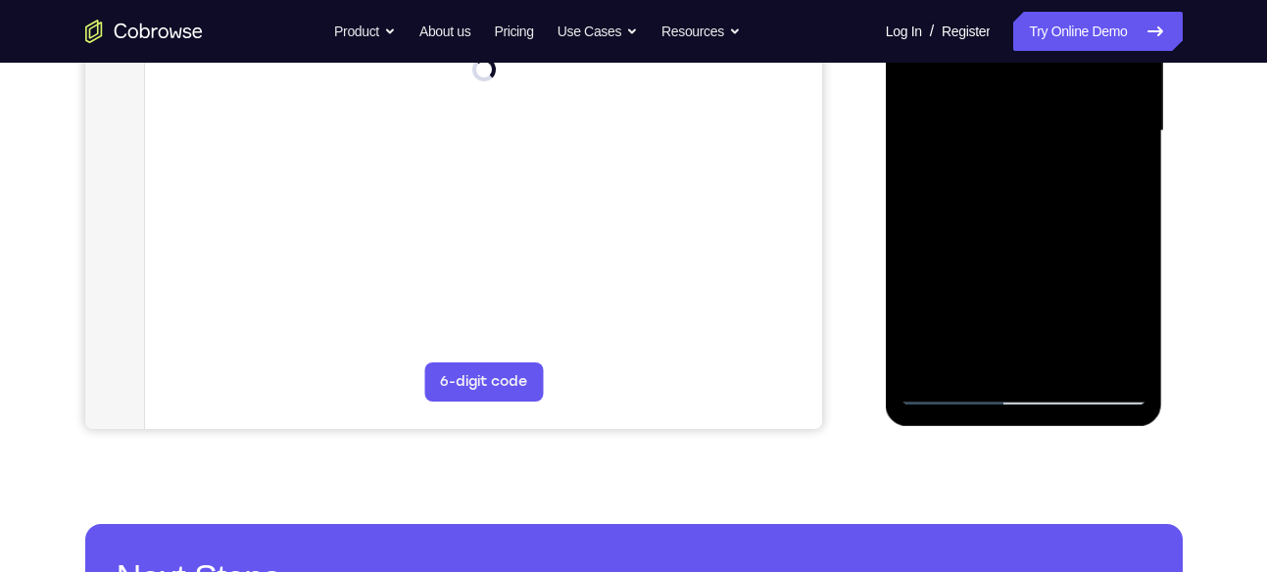
click at [972, 104] on div at bounding box center [1024, 131] width 247 height 549
drag, startPoint x: 968, startPoint y: 278, endPoint x: 982, endPoint y: 39, distance: 239.5
click at [982, 39] on div at bounding box center [1024, 131] width 247 height 549
click at [932, 310] on div at bounding box center [1024, 131] width 247 height 549
click at [996, 173] on div at bounding box center [1024, 131] width 247 height 549
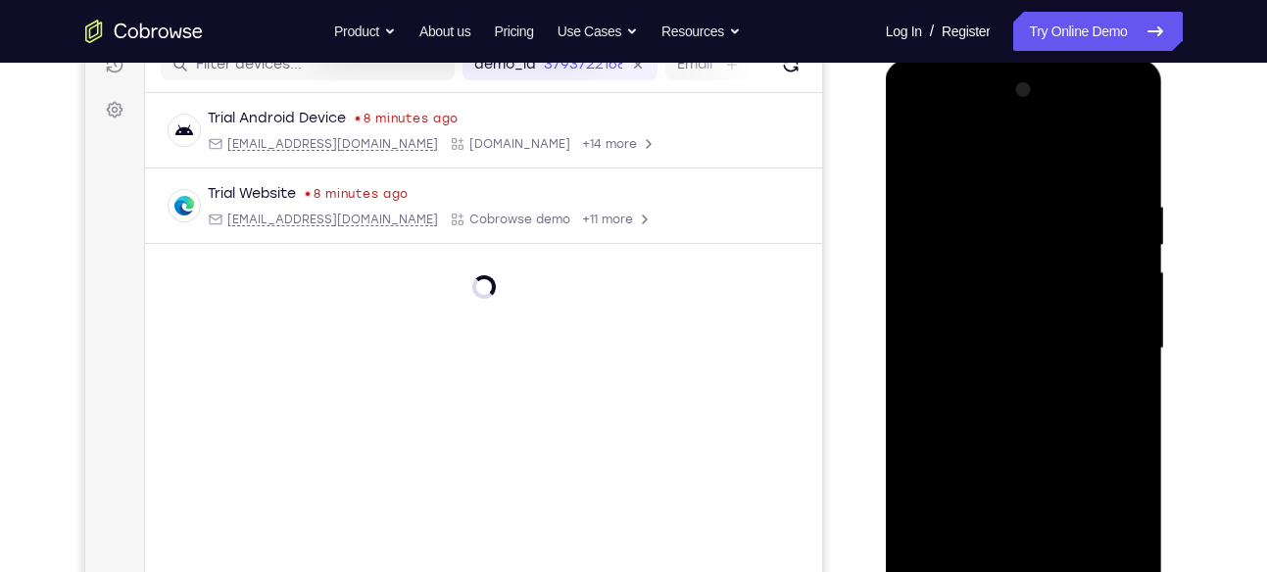
scroll to position [258, 0]
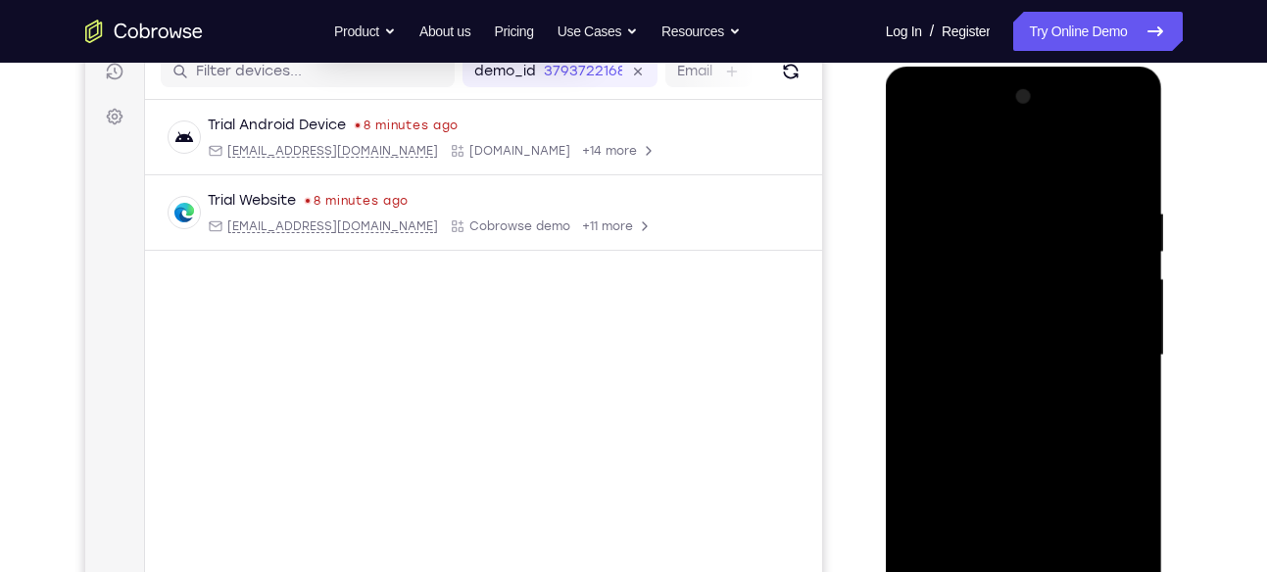
click at [1113, 126] on div at bounding box center [1024, 355] width 247 height 549
click at [999, 172] on div at bounding box center [1024, 355] width 247 height 549
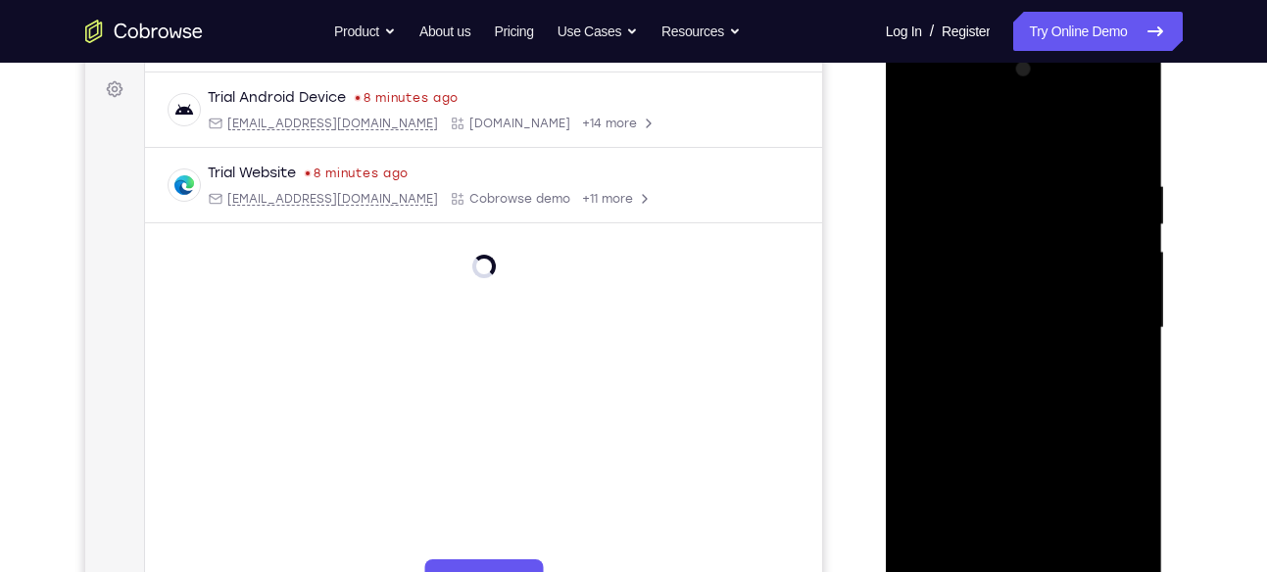
scroll to position [287, 0]
drag, startPoint x: 1030, startPoint y: 330, endPoint x: 1036, endPoint y: 161, distance: 169.6
click at [1036, 161] on div at bounding box center [1024, 326] width 247 height 549
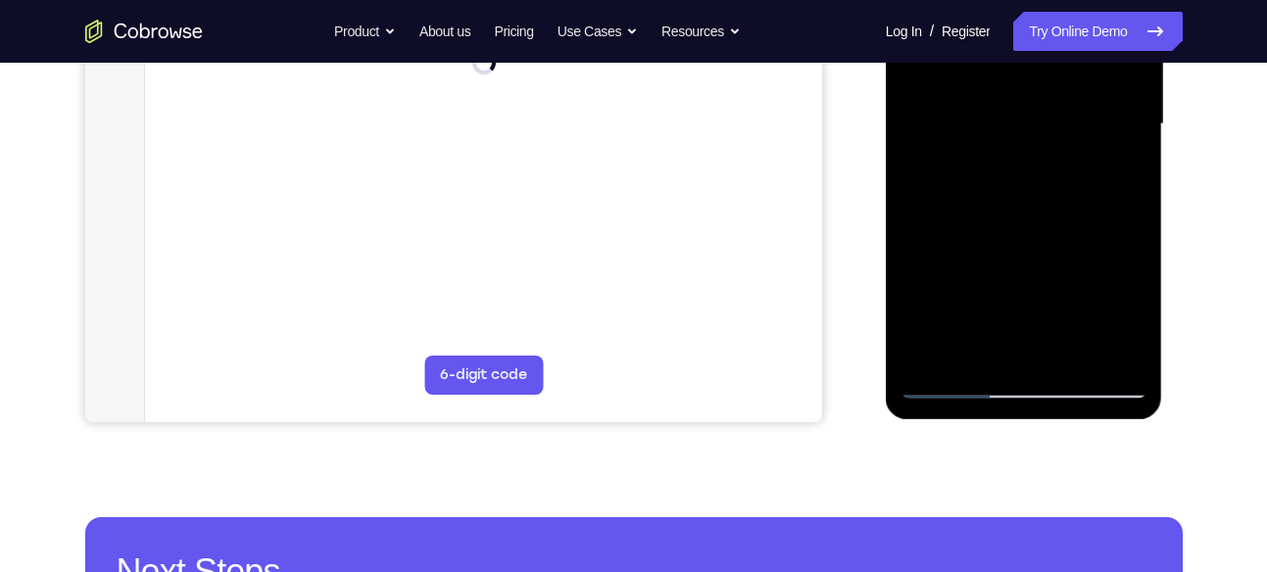
scroll to position [494, 0]
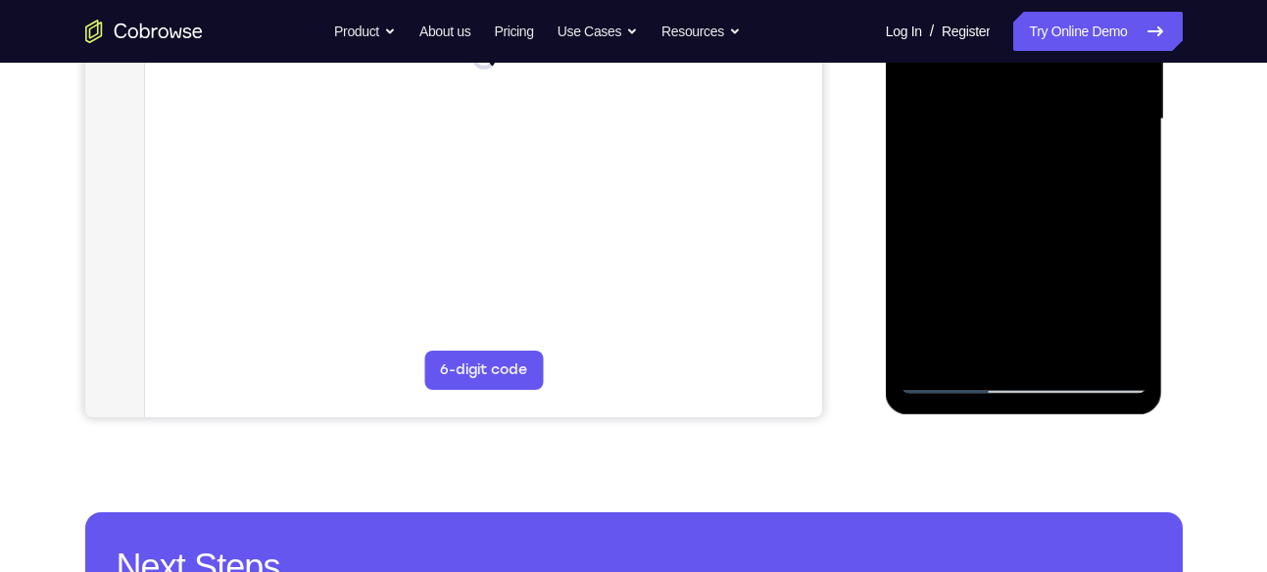
click at [1000, 330] on div at bounding box center [1024, 119] width 247 height 549
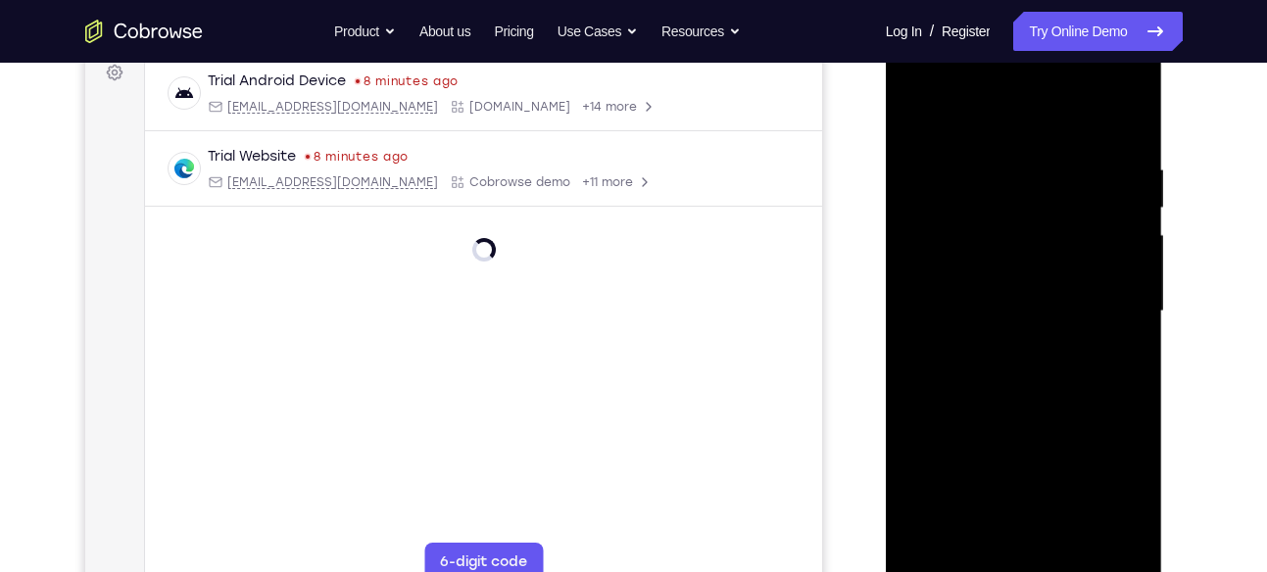
scroll to position [300, 0]
click at [1093, 143] on div at bounding box center [1024, 313] width 247 height 549
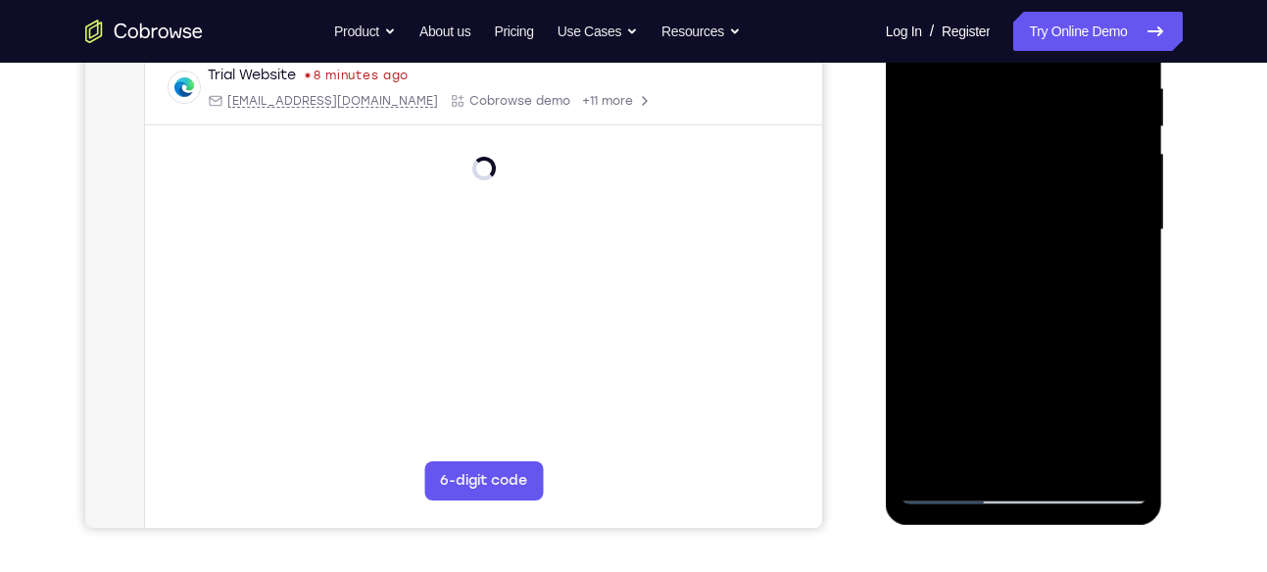
scroll to position [390, 0]
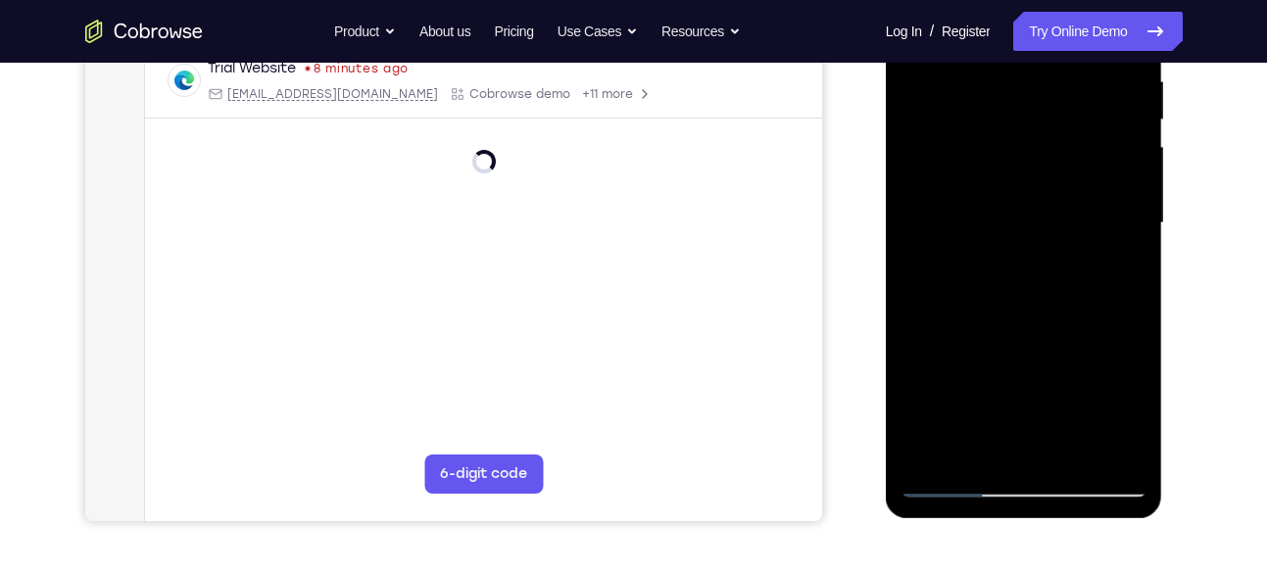
click at [1065, 176] on div at bounding box center [1024, 223] width 247 height 549
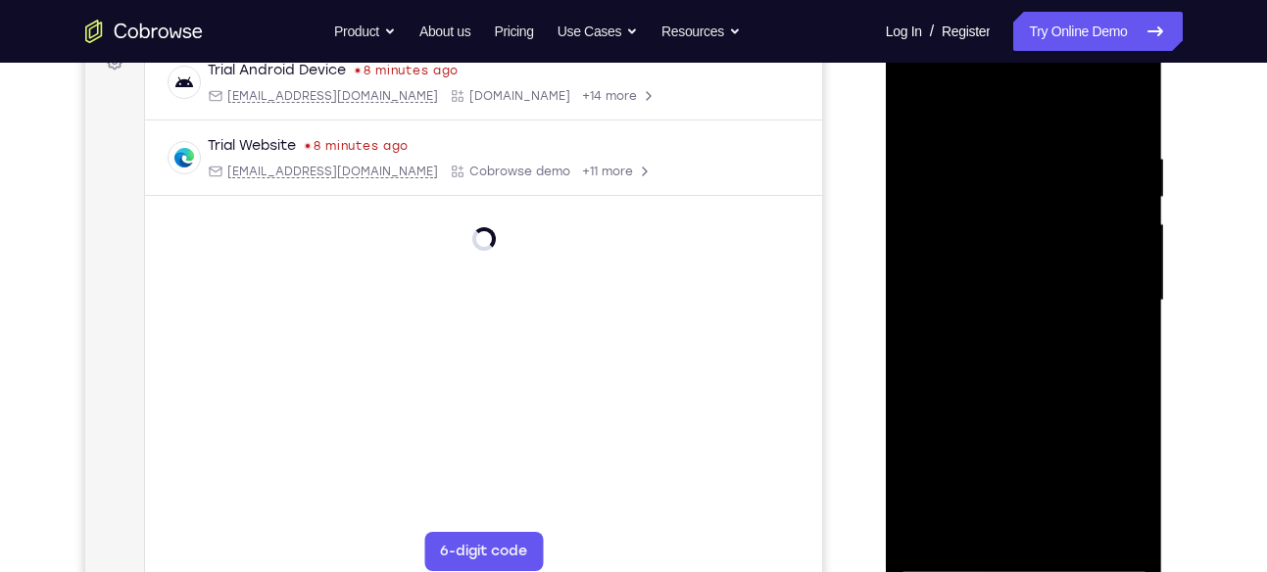
scroll to position [312, 0]
click at [916, 106] on div at bounding box center [1024, 301] width 247 height 549
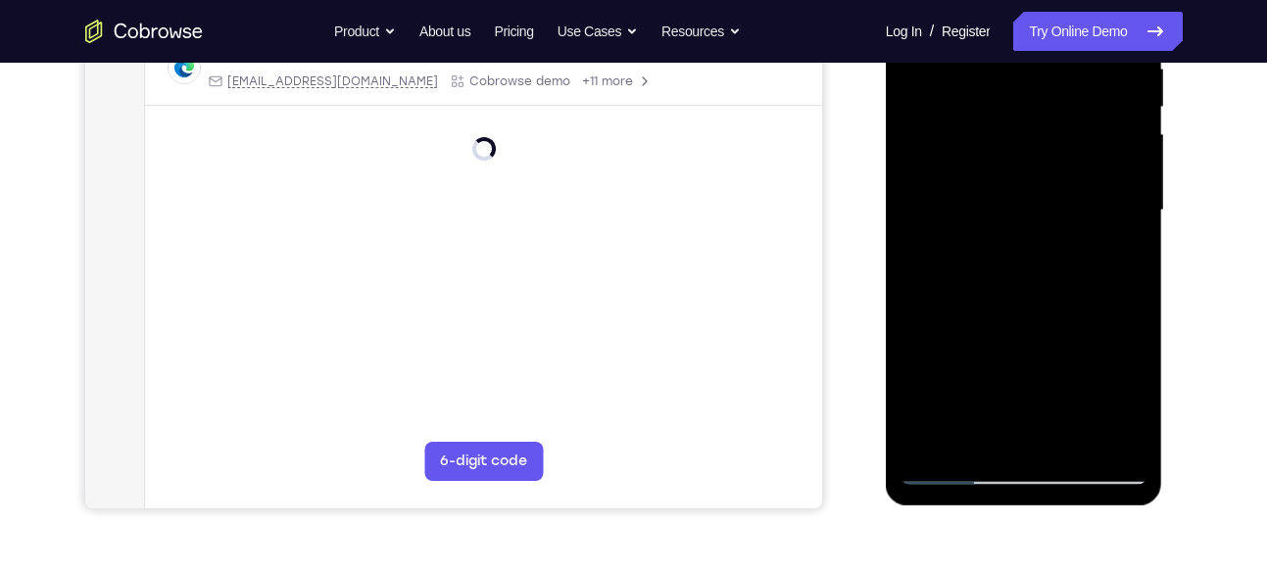
click at [974, 385] on div at bounding box center [1024, 210] width 247 height 549
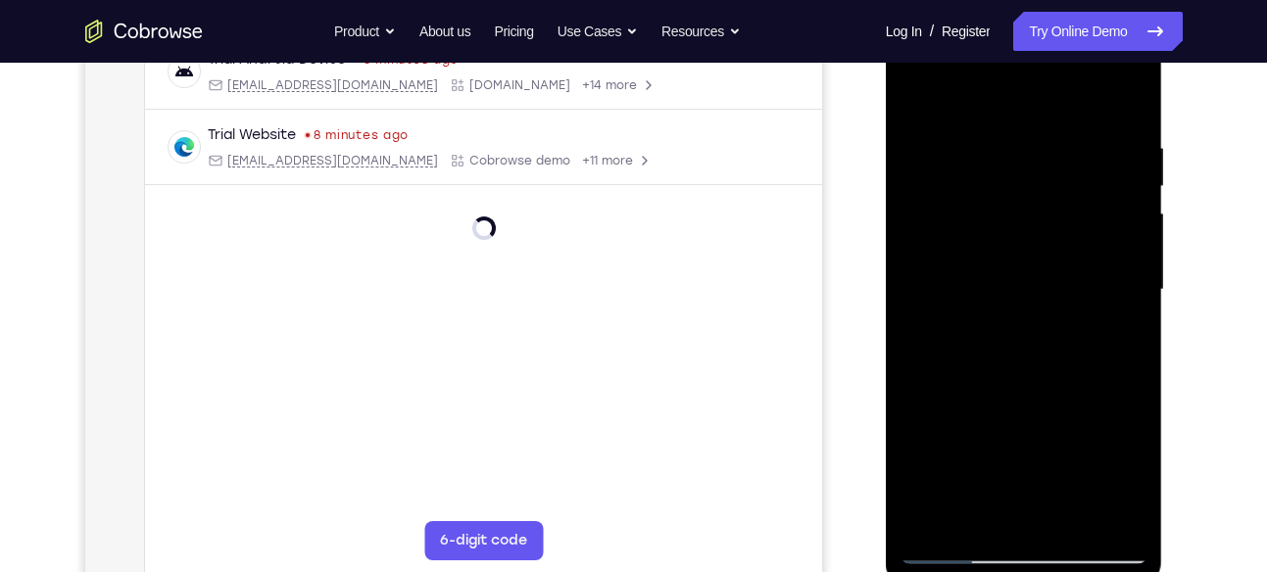
scroll to position [320, 0]
click at [1087, 91] on div at bounding box center [1024, 293] width 247 height 549
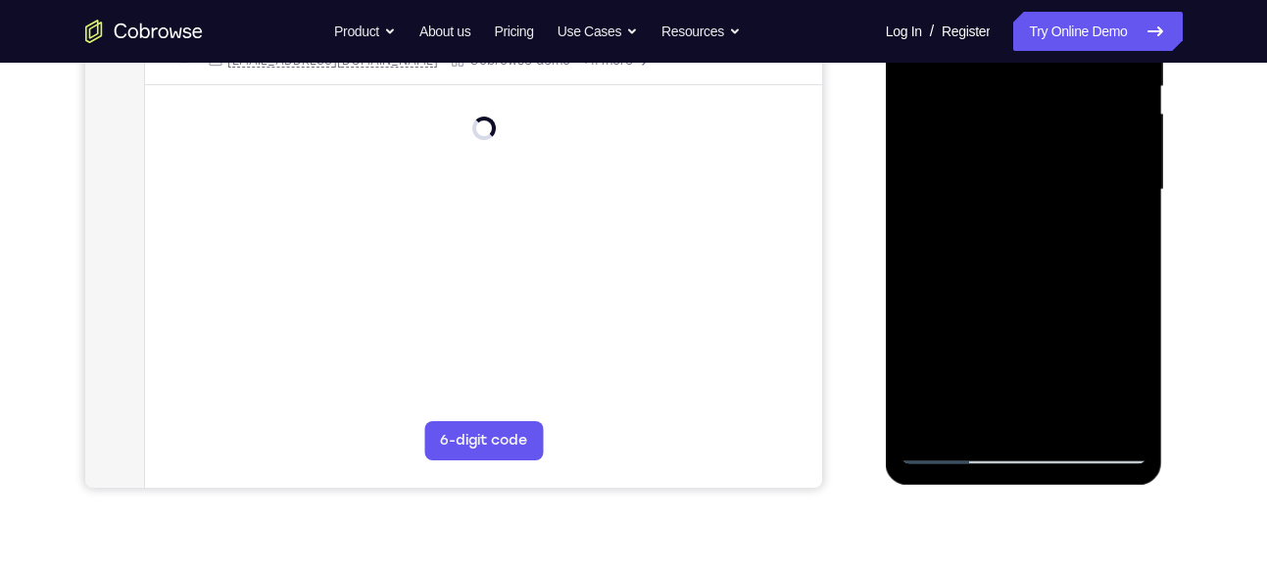
scroll to position [432, 0]
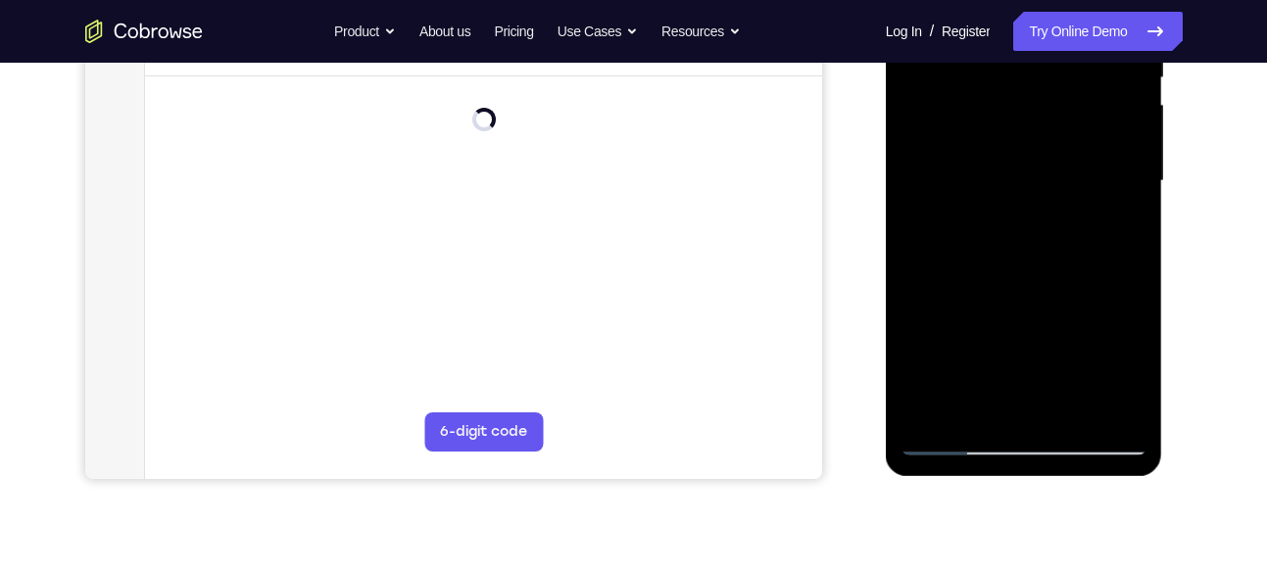
click at [917, 354] on div at bounding box center [1024, 181] width 247 height 549
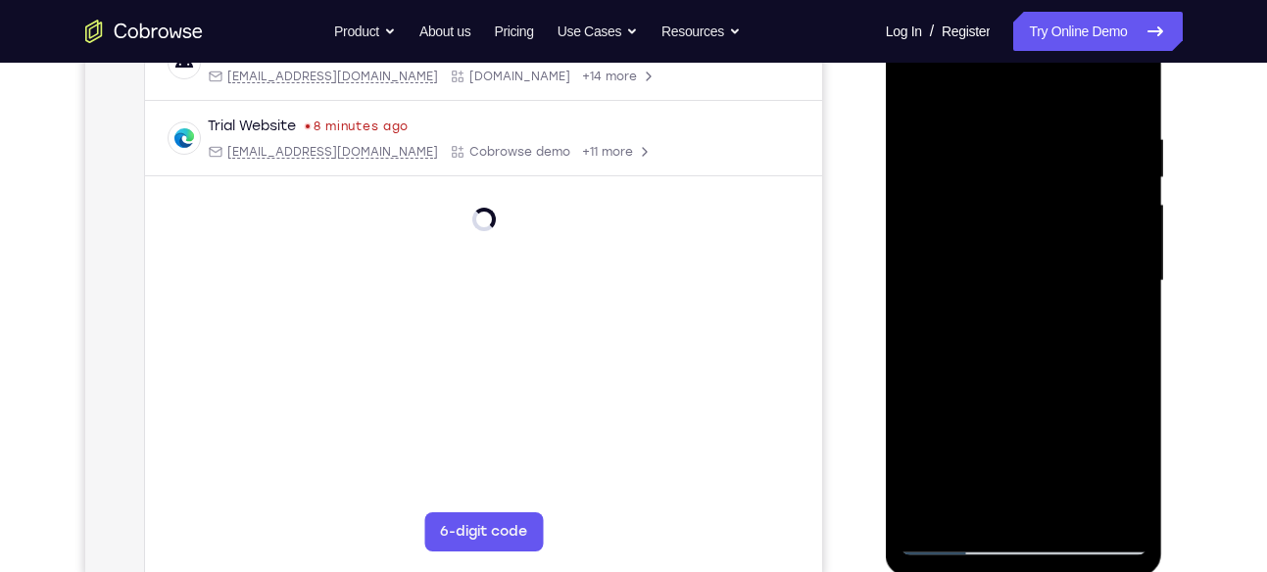
scroll to position [327, 0]
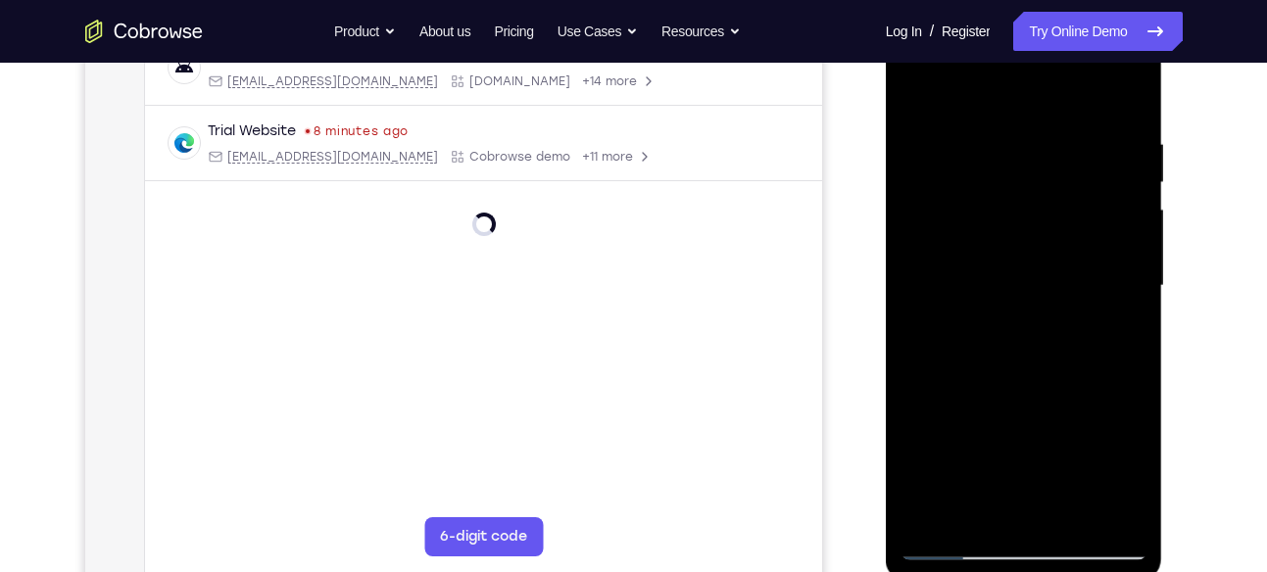
click at [992, 238] on div at bounding box center [1024, 286] width 247 height 549
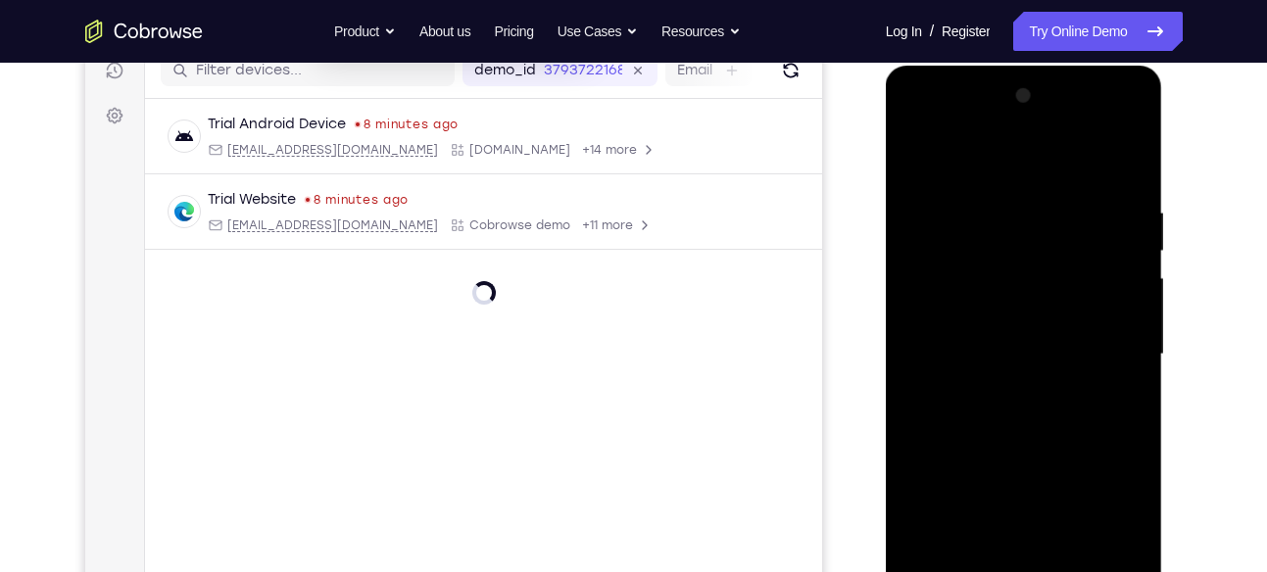
scroll to position [255, 0]
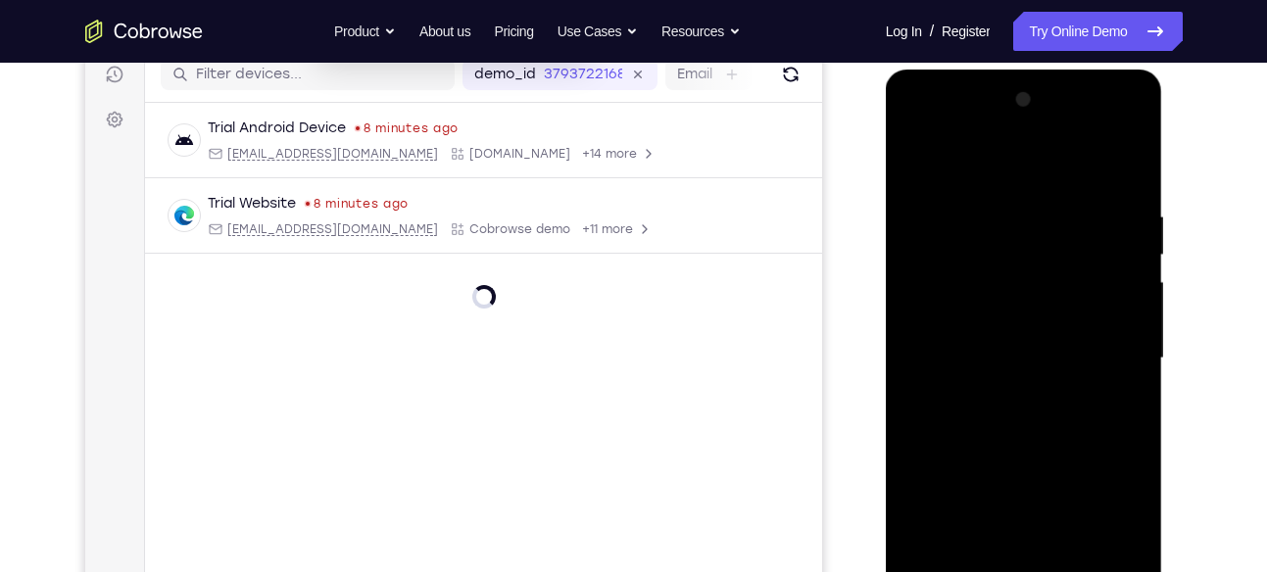
click at [924, 161] on div at bounding box center [1024, 358] width 247 height 549
click at [1127, 155] on div at bounding box center [1024, 358] width 247 height 549
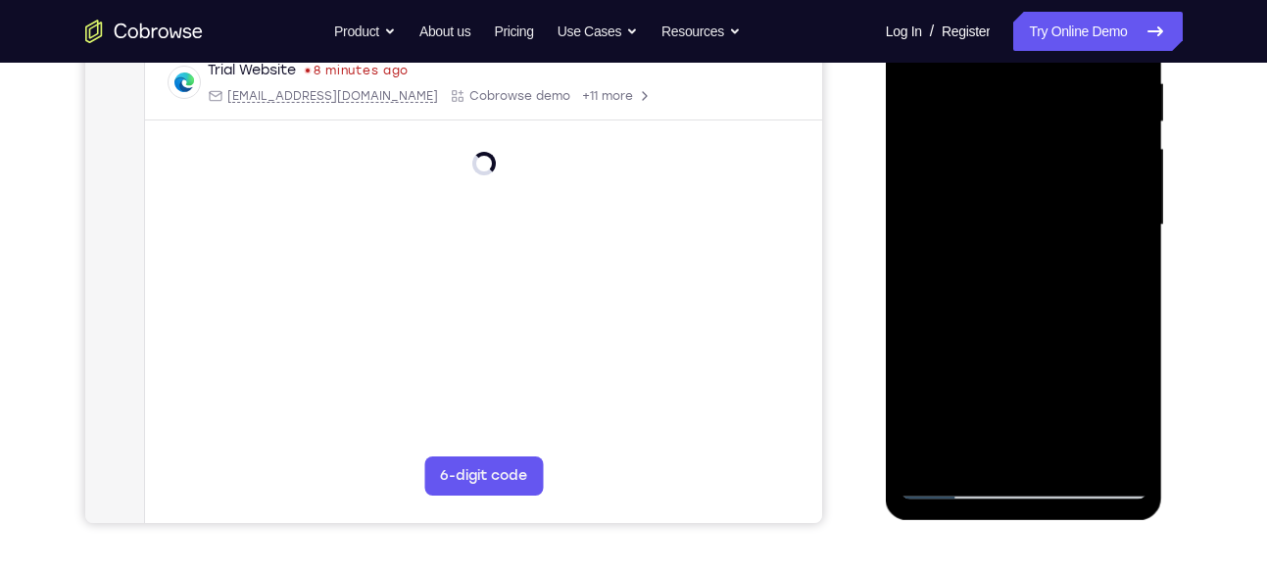
drag, startPoint x: 1033, startPoint y: 391, endPoint x: 981, endPoint y: 7, distance: 387.6
click at [981, 7] on div at bounding box center [1024, 225] width 247 height 549
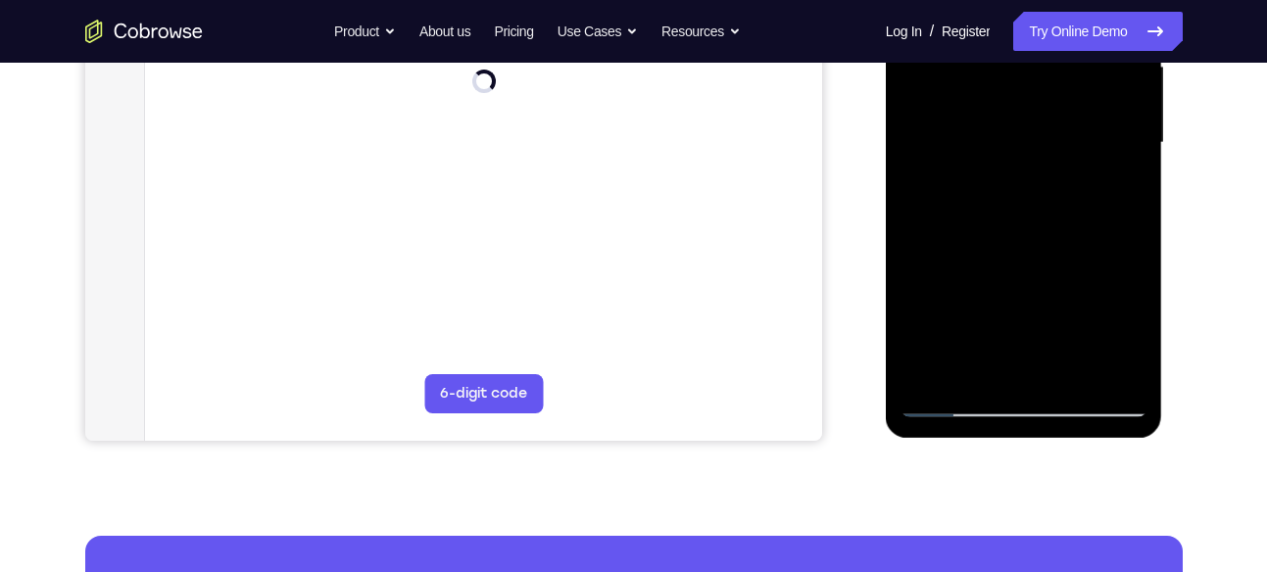
scroll to position [485, 0]
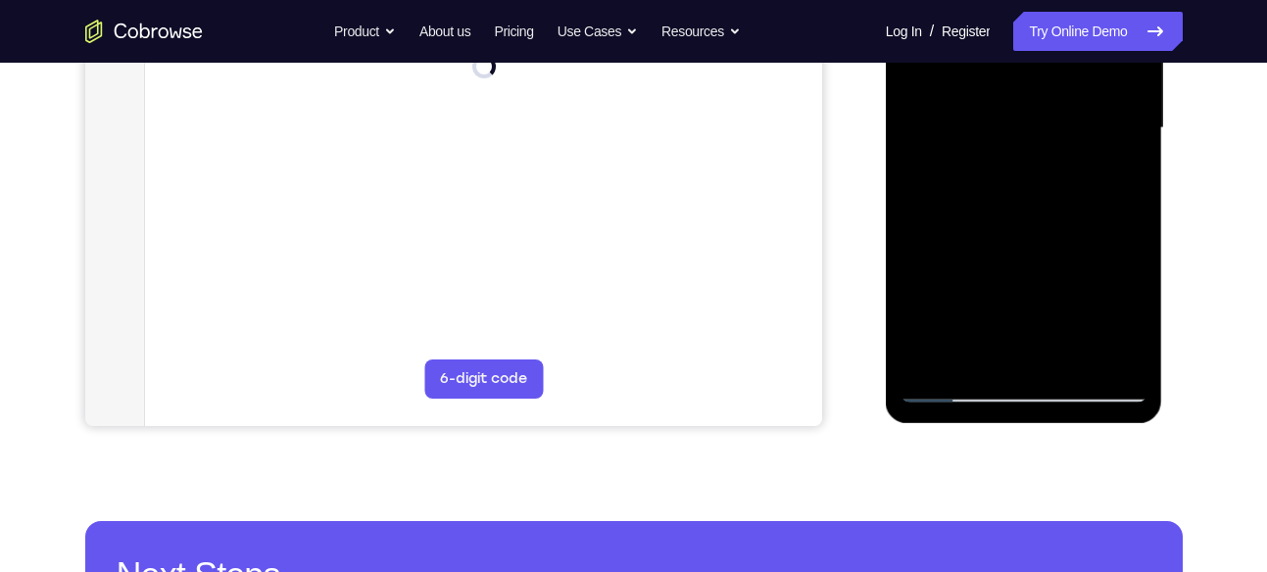
drag, startPoint x: 961, startPoint y: 342, endPoint x: 979, endPoint y: 94, distance: 248.6
click at [979, 94] on div at bounding box center [1024, 128] width 247 height 549
click at [953, 359] on div at bounding box center [1024, 128] width 247 height 549
click at [993, 159] on div at bounding box center [1024, 128] width 247 height 549
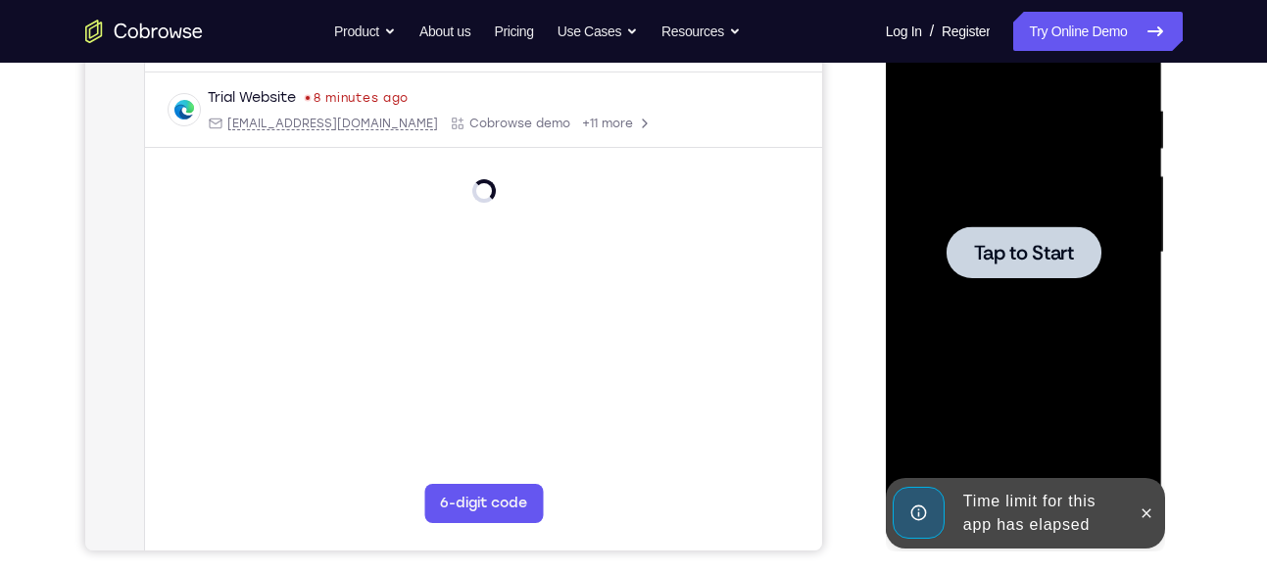
scroll to position [360, 0]
click at [846, 226] on div "Your Support Agent Your Customer Web iOS Android" at bounding box center [634, 191] width 1098 height 724
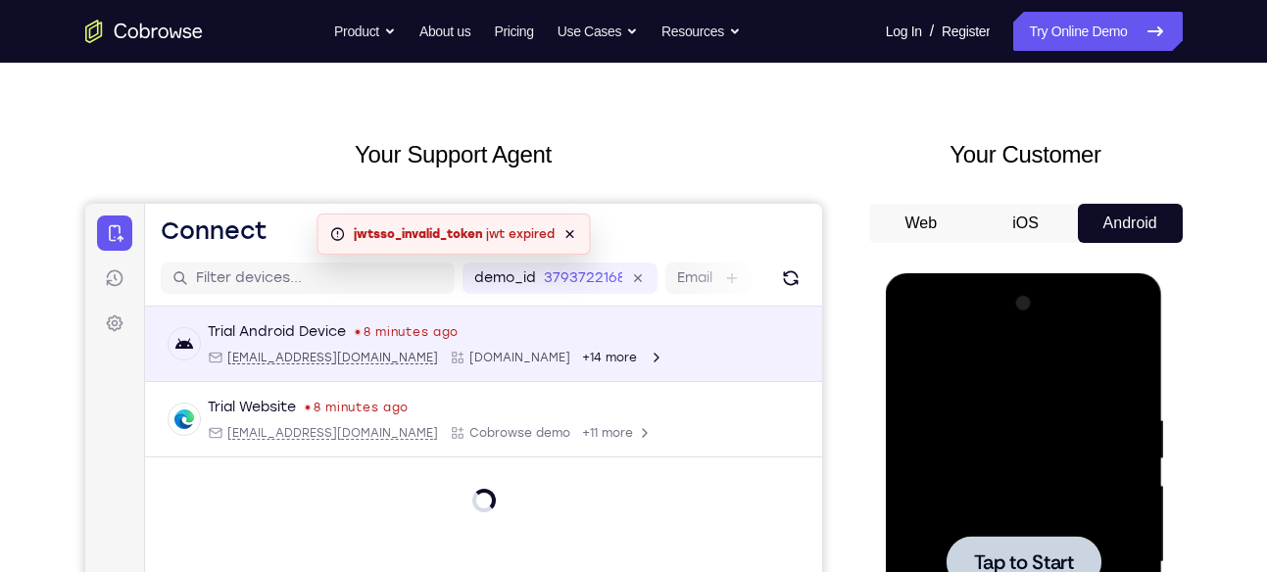
scroll to position [0, 0]
